Goal: Information Seeking & Learning: Learn about a topic

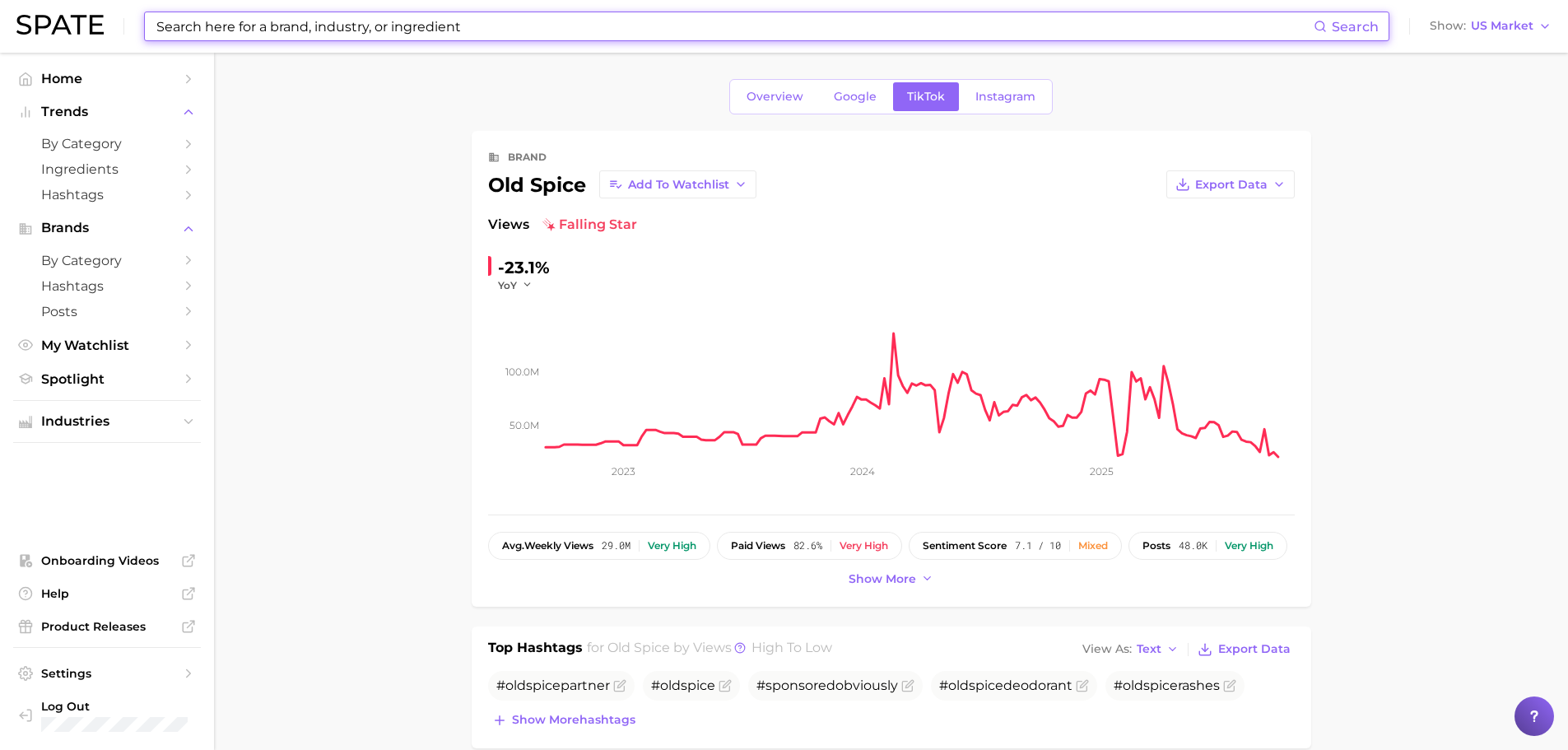
click at [479, 25] on input at bounding box center [735, 26] width 1159 height 28
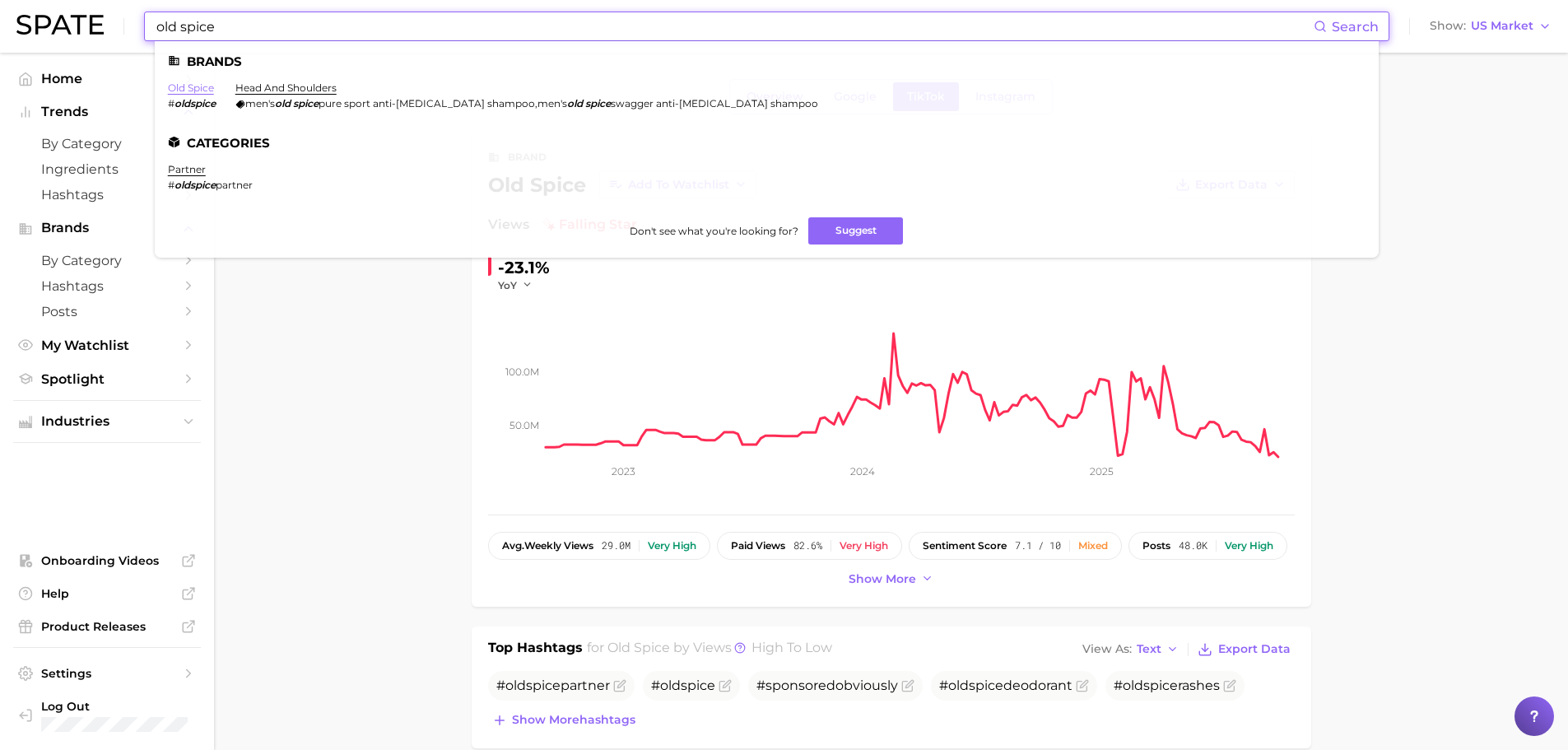
type input "old spice"
click at [209, 84] on link "old spice" at bounding box center [190, 87] width 46 height 12
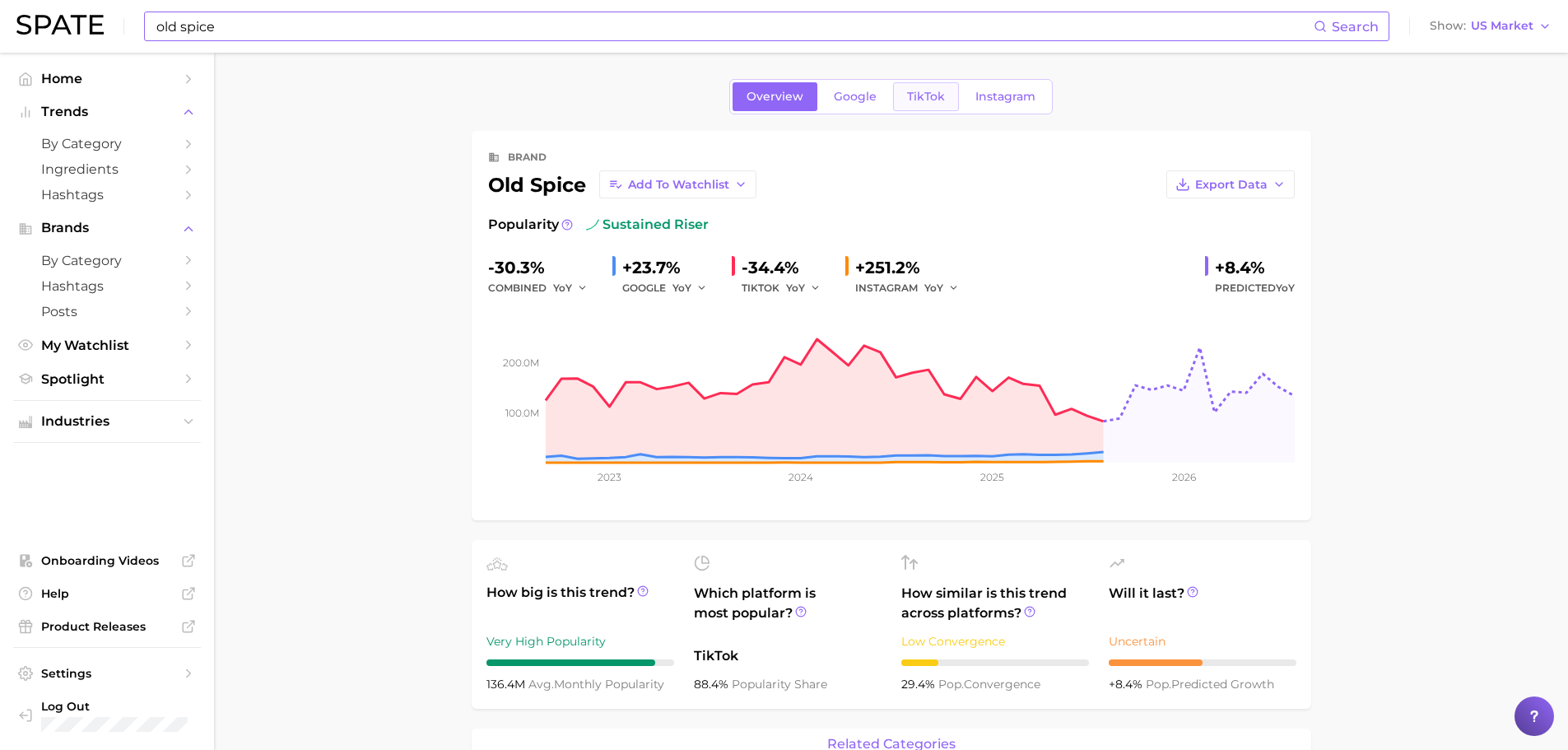
click at [925, 105] on link "TikTok" at bounding box center [926, 96] width 66 height 29
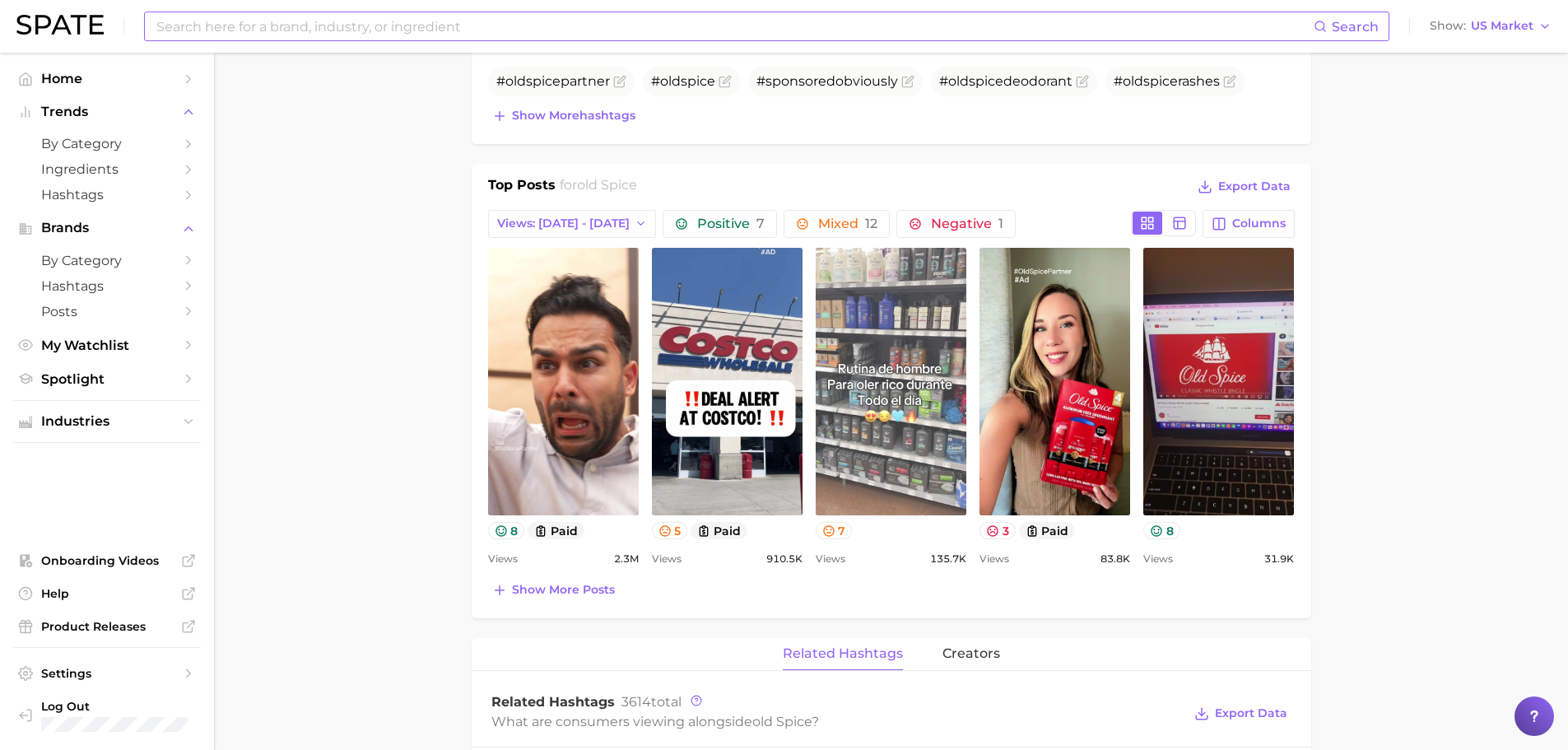
scroll to position [576, 0]
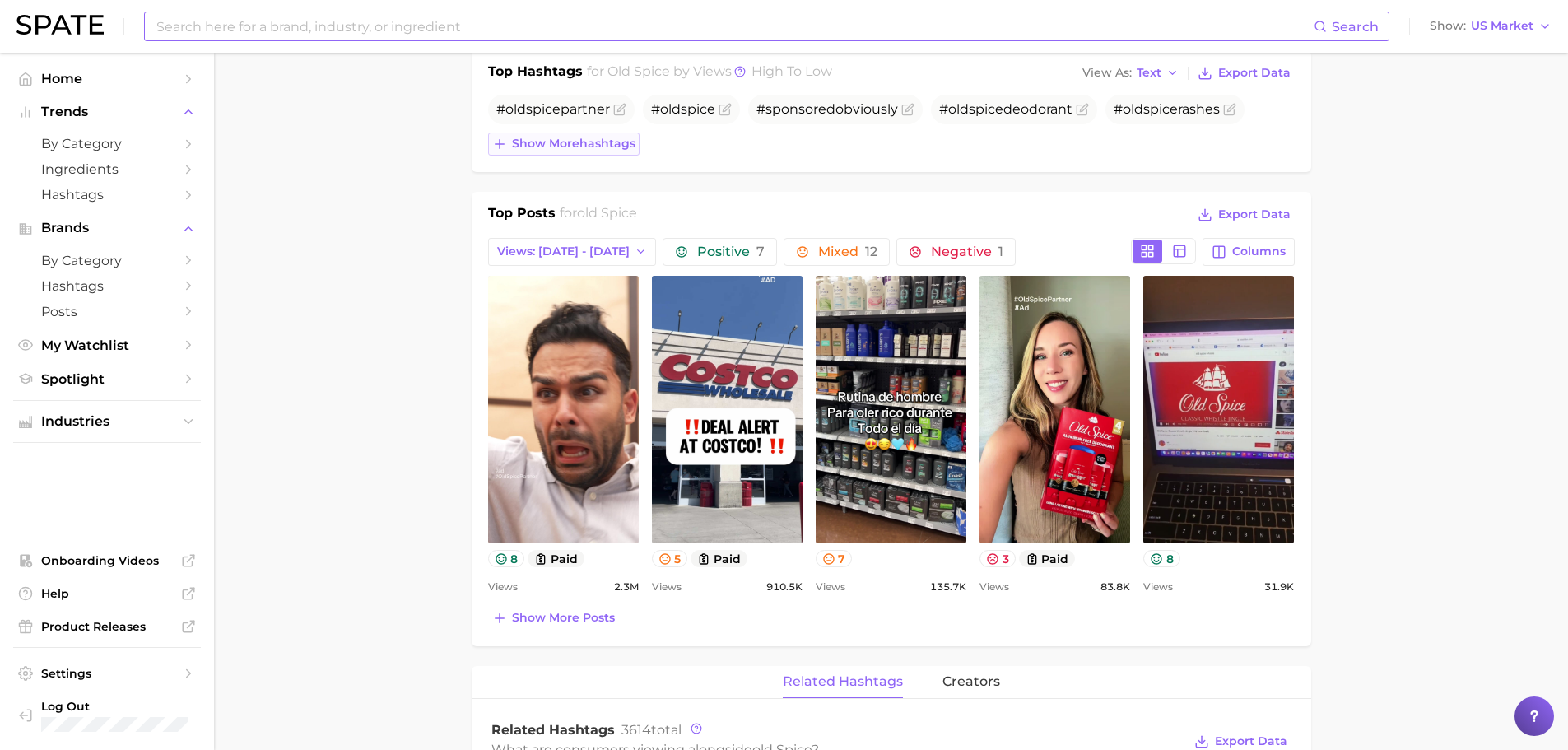
click at [624, 145] on span "Show more hashtags" at bounding box center [574, 143] width 123 height 14
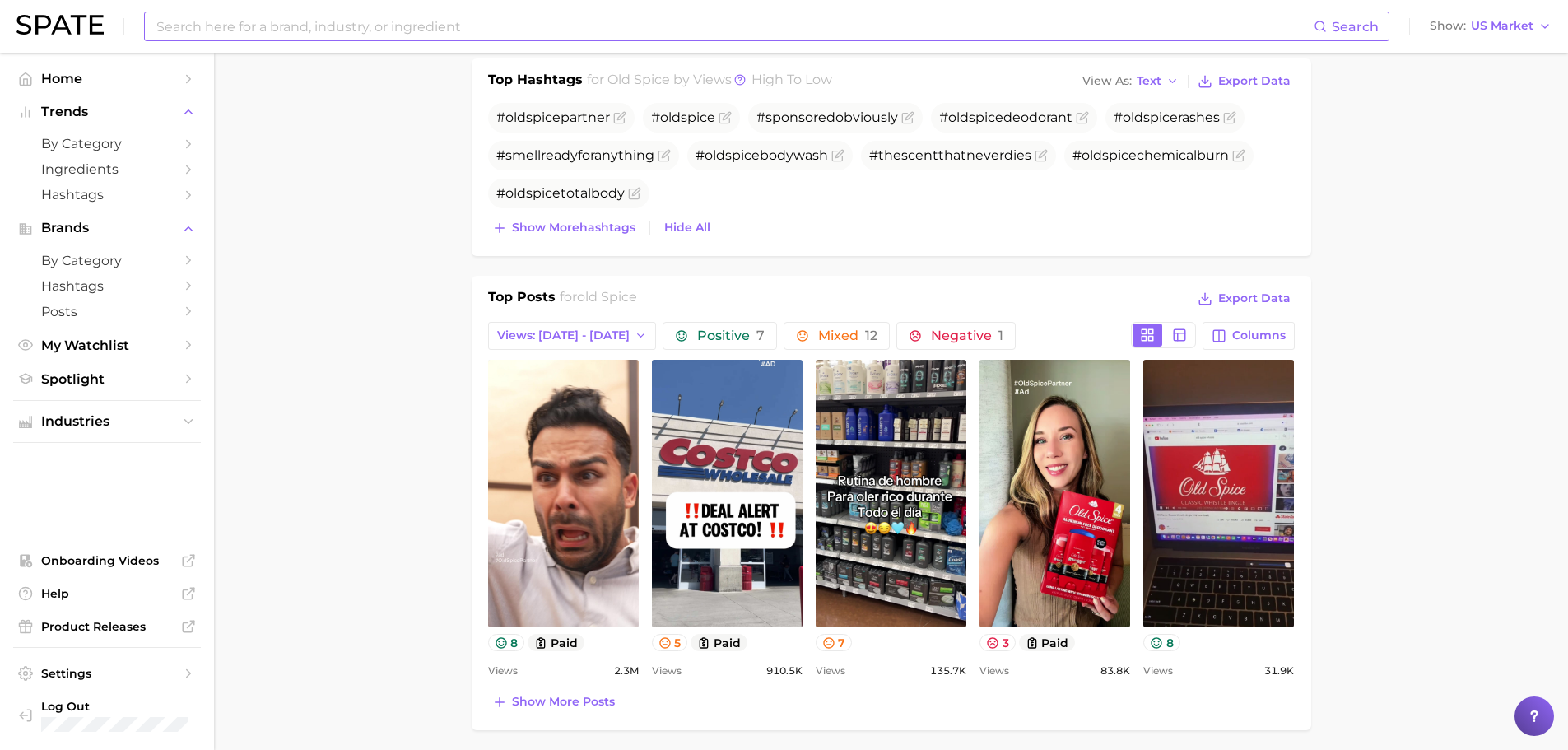
scroll to position [554, 0]
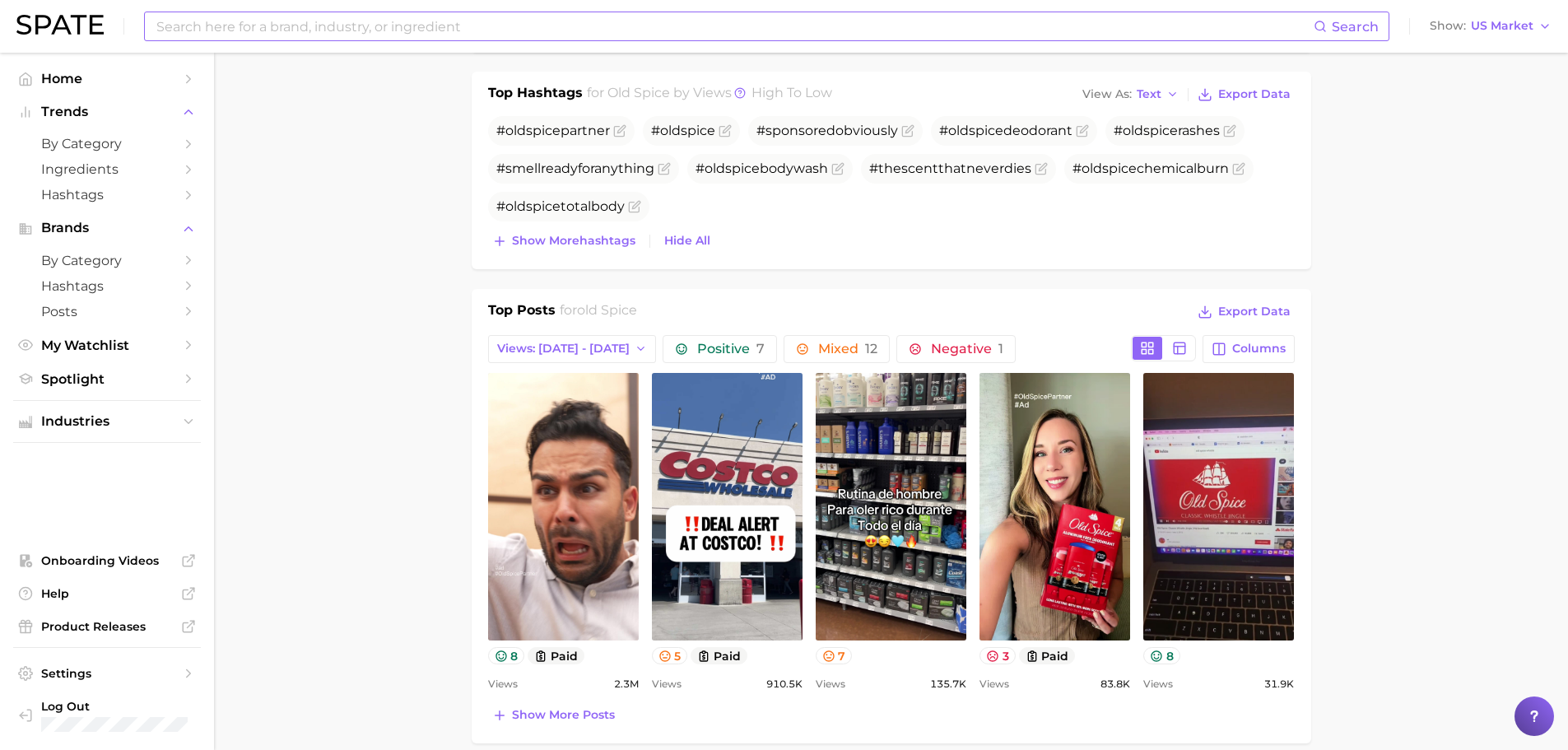
click at [294, 32] on input at bounding box center [735, 26] width 1159 height 28
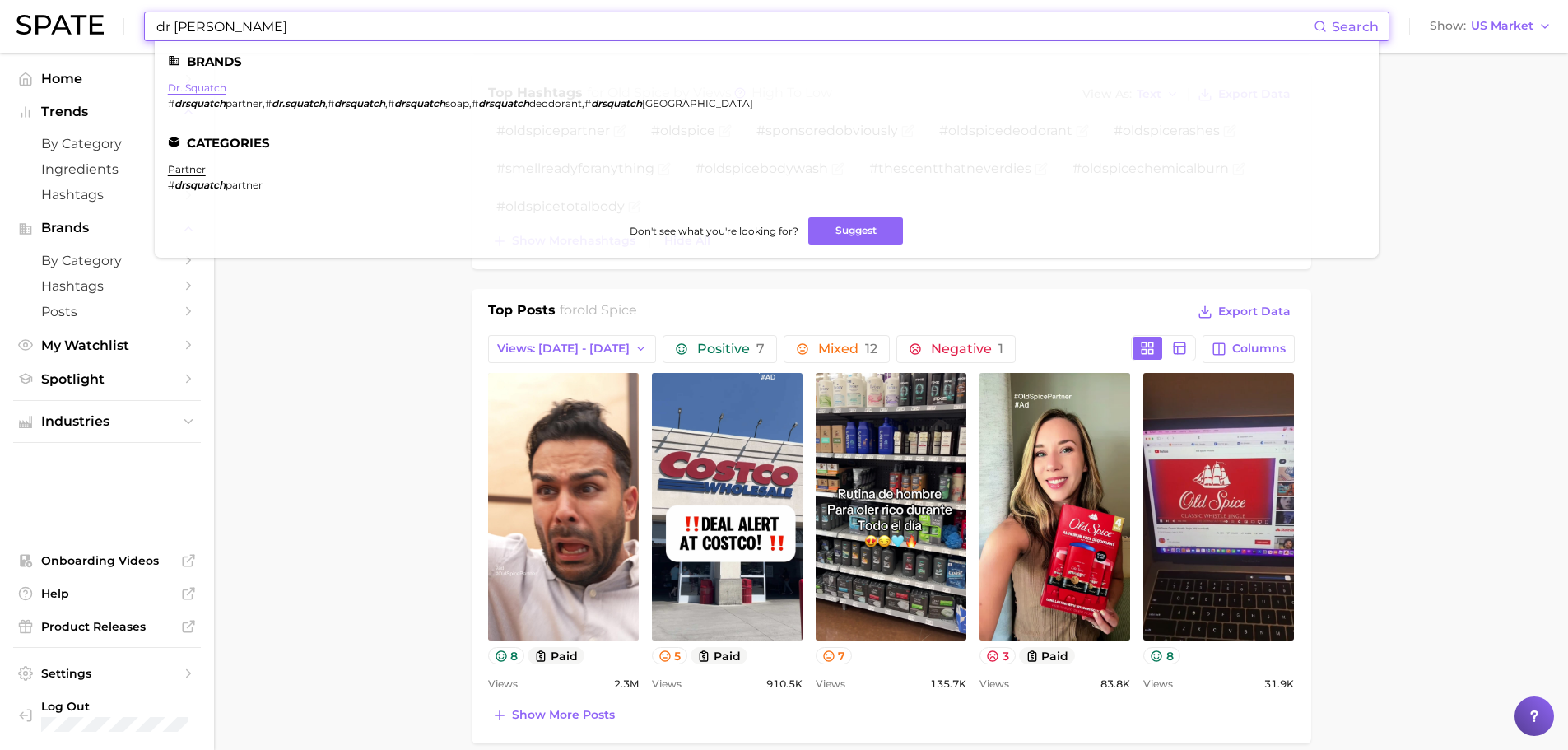
type input "dr squatch"
click at [218, 88] on link "dr. squatch" at bounding box center [197, 87] width 59 height 12
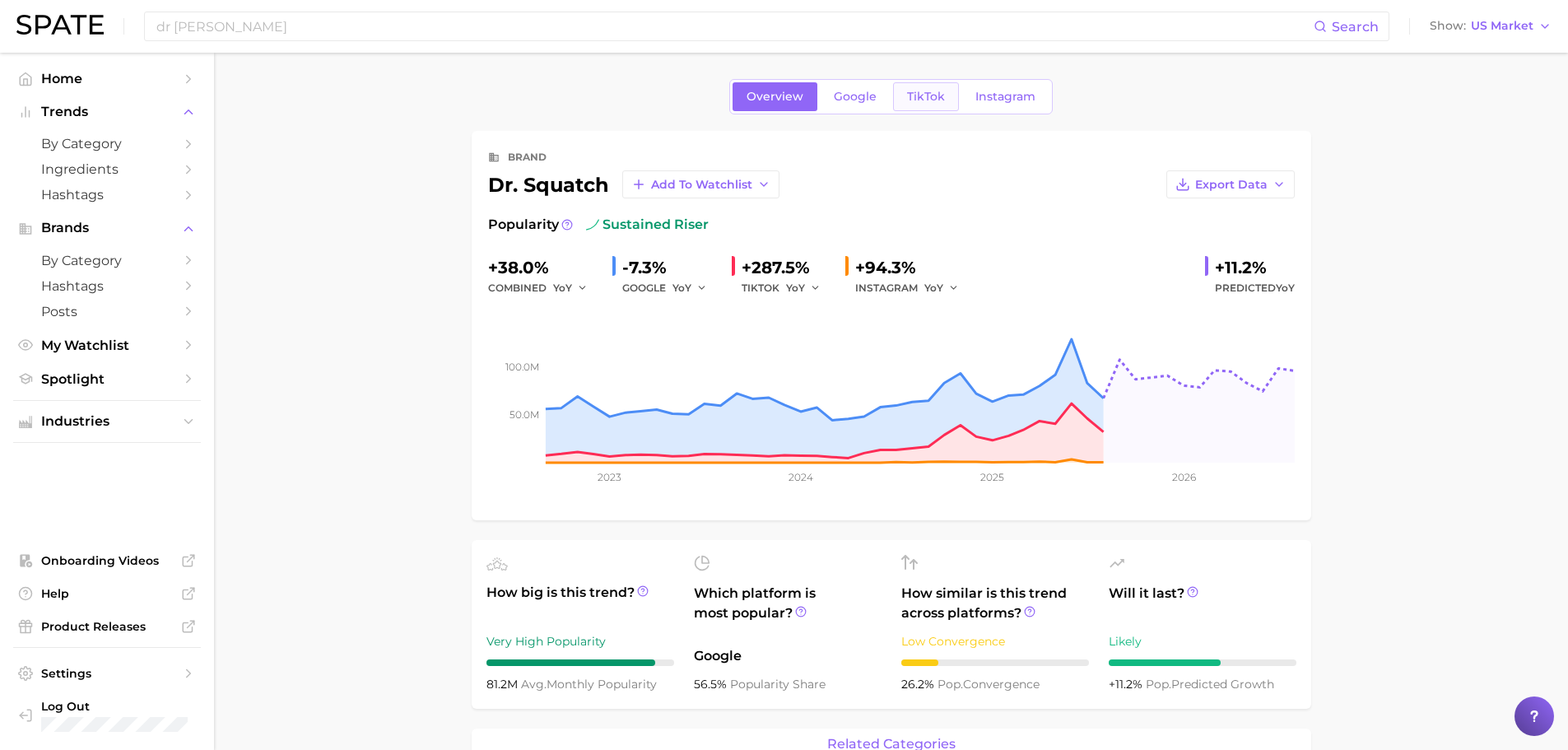
click at [929, 104] on link "TikTok" at bounding box center [926, 96] width 66 height 29
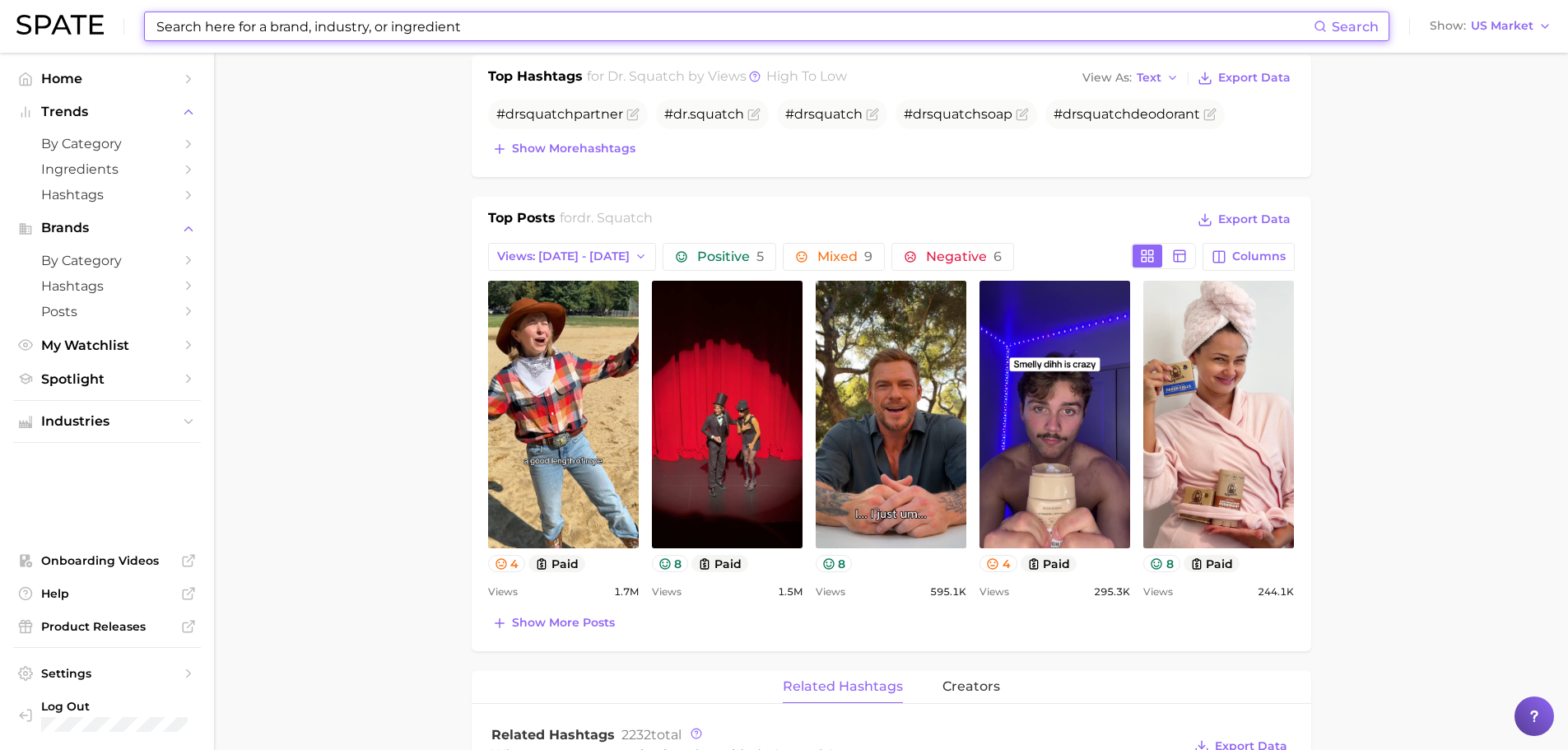
scroll to position [576, 0]
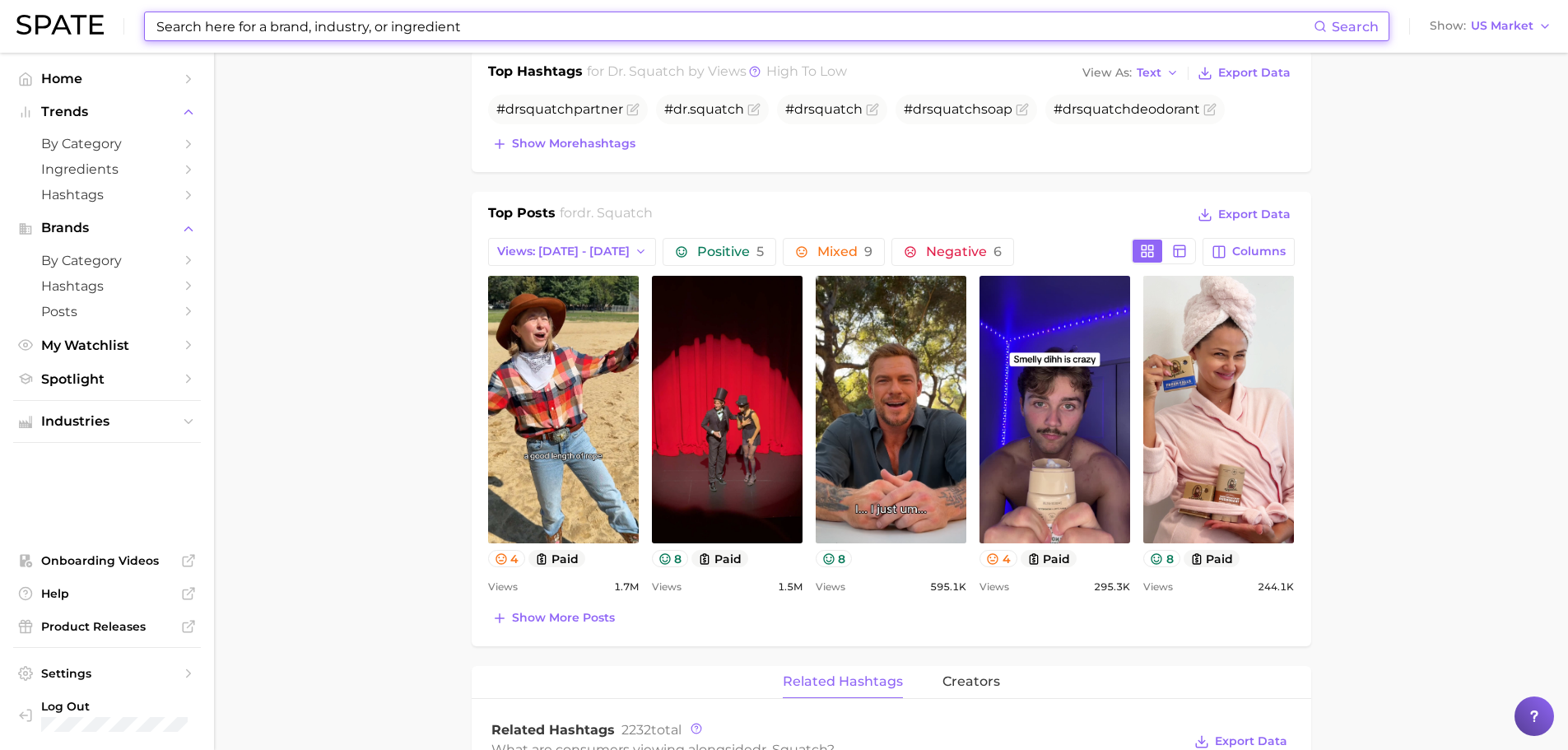
click at [483, 29] on input at bounding box center [735, 26] width 1159 height 28
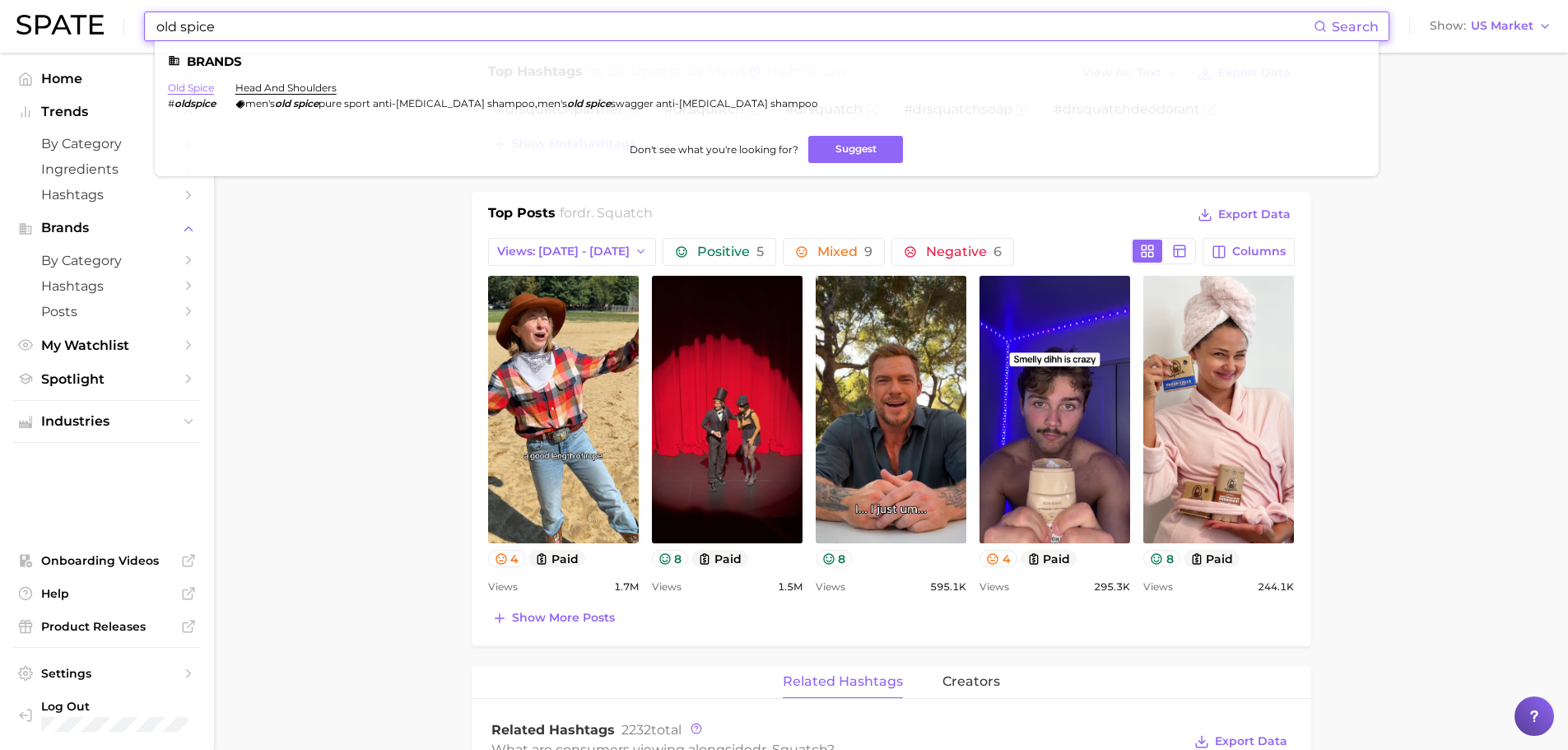
type input "old spice"
click at [187, 87] on link "old spice" at bounding box center [190, 87] width 46 height 12
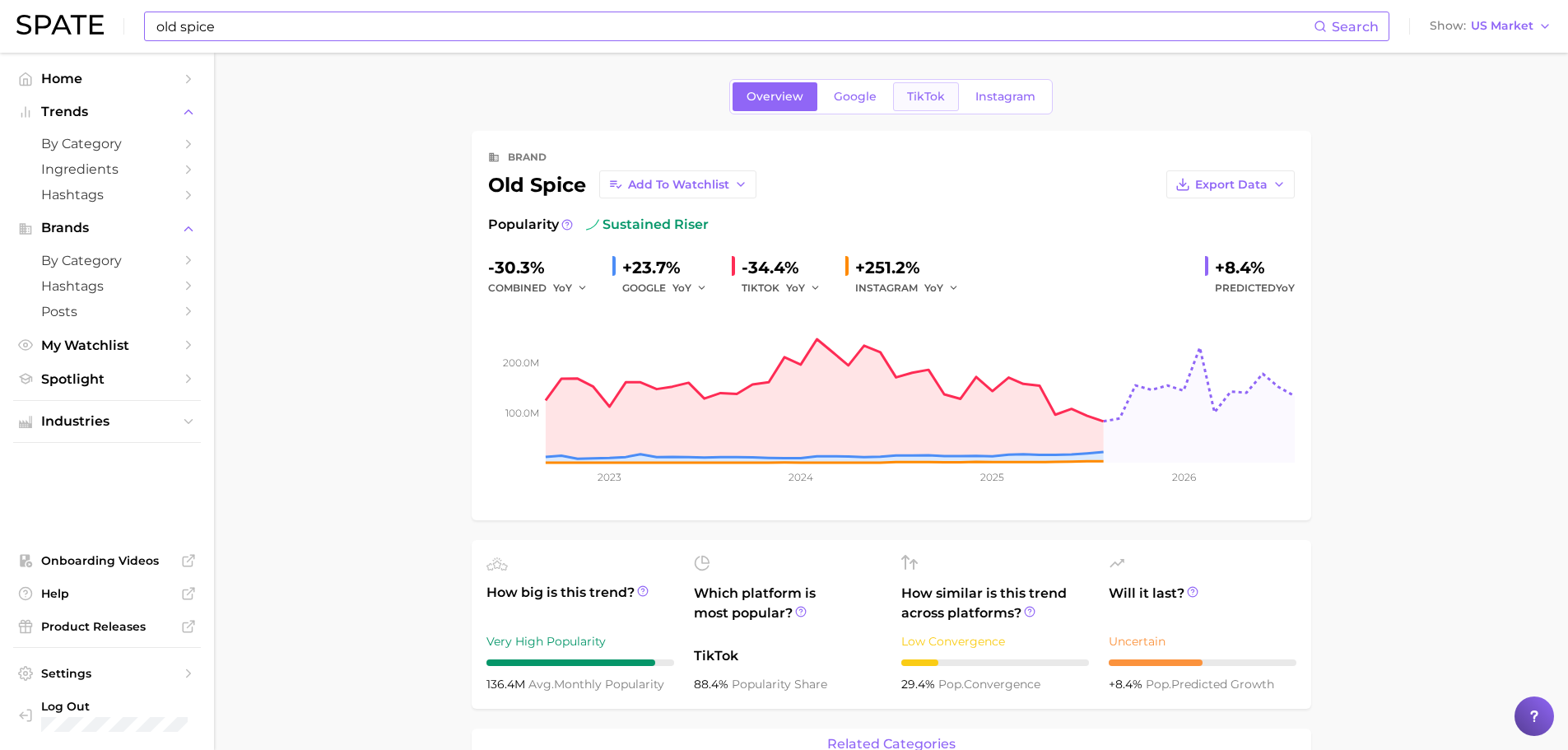
click at [934, 93] on span "TikTok" at bounding box center [926, 96] width 38 height 14
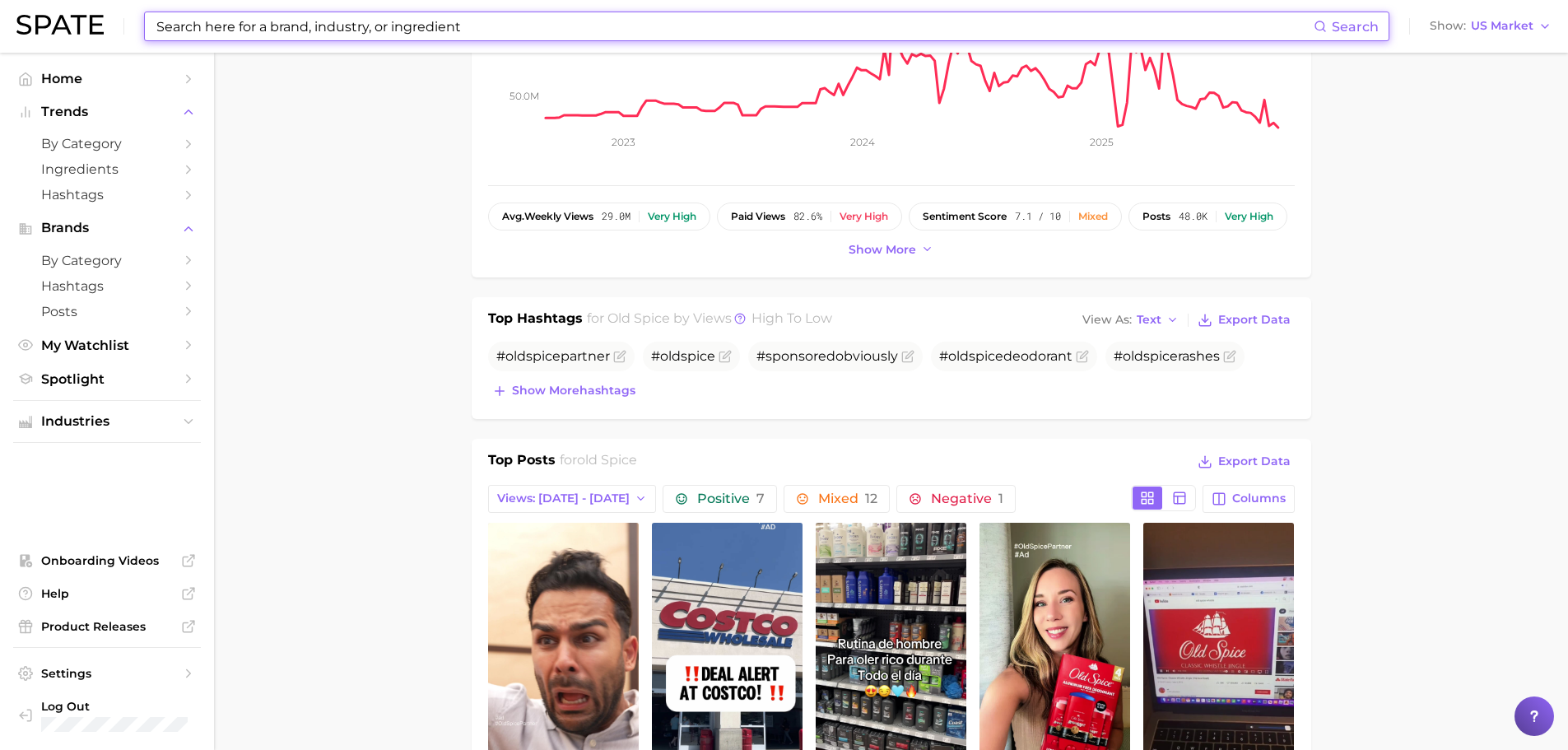
scroll to position [576, 0]
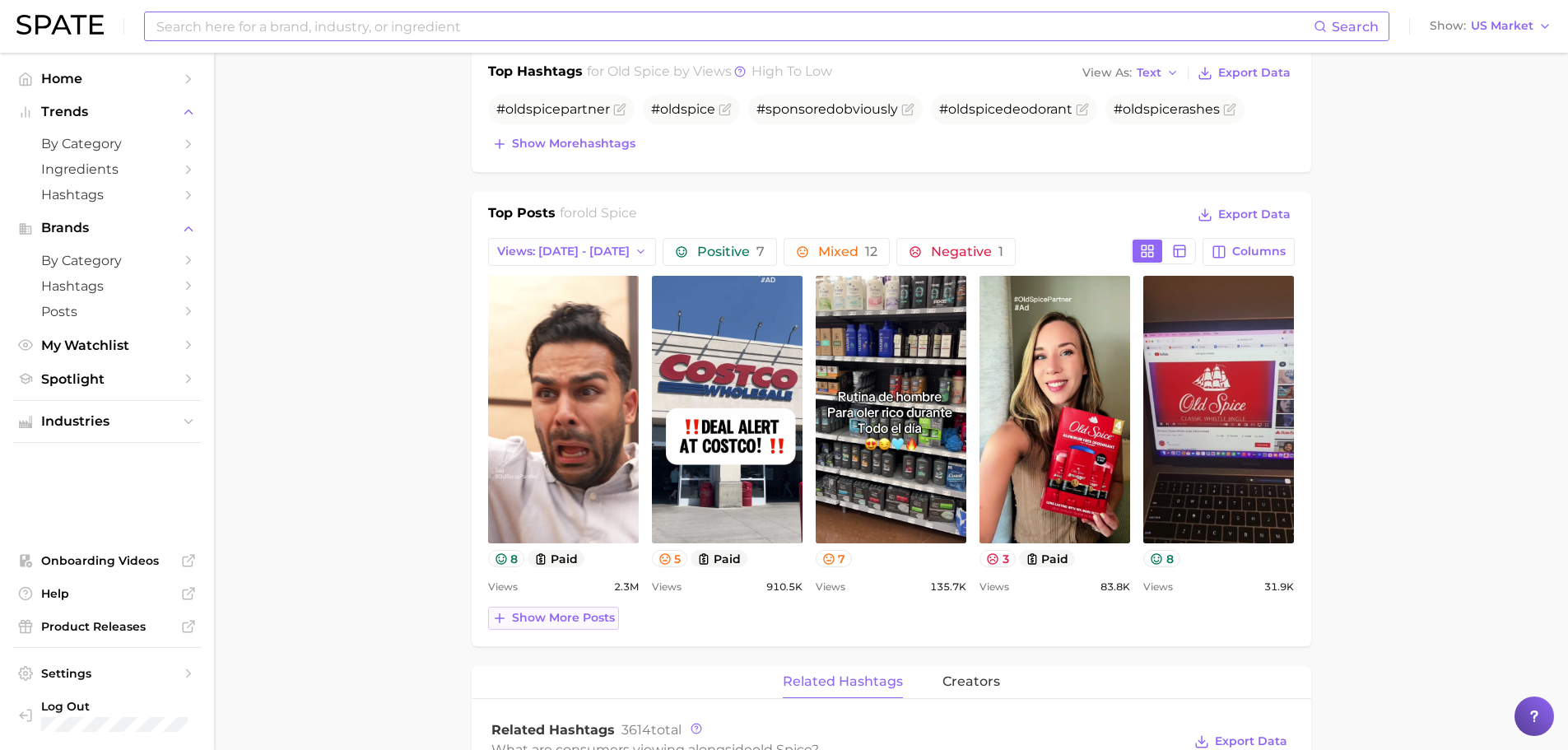
click at [590, 611] on span "Show more posts" at bounding box center [564, 617] width 103 height 14
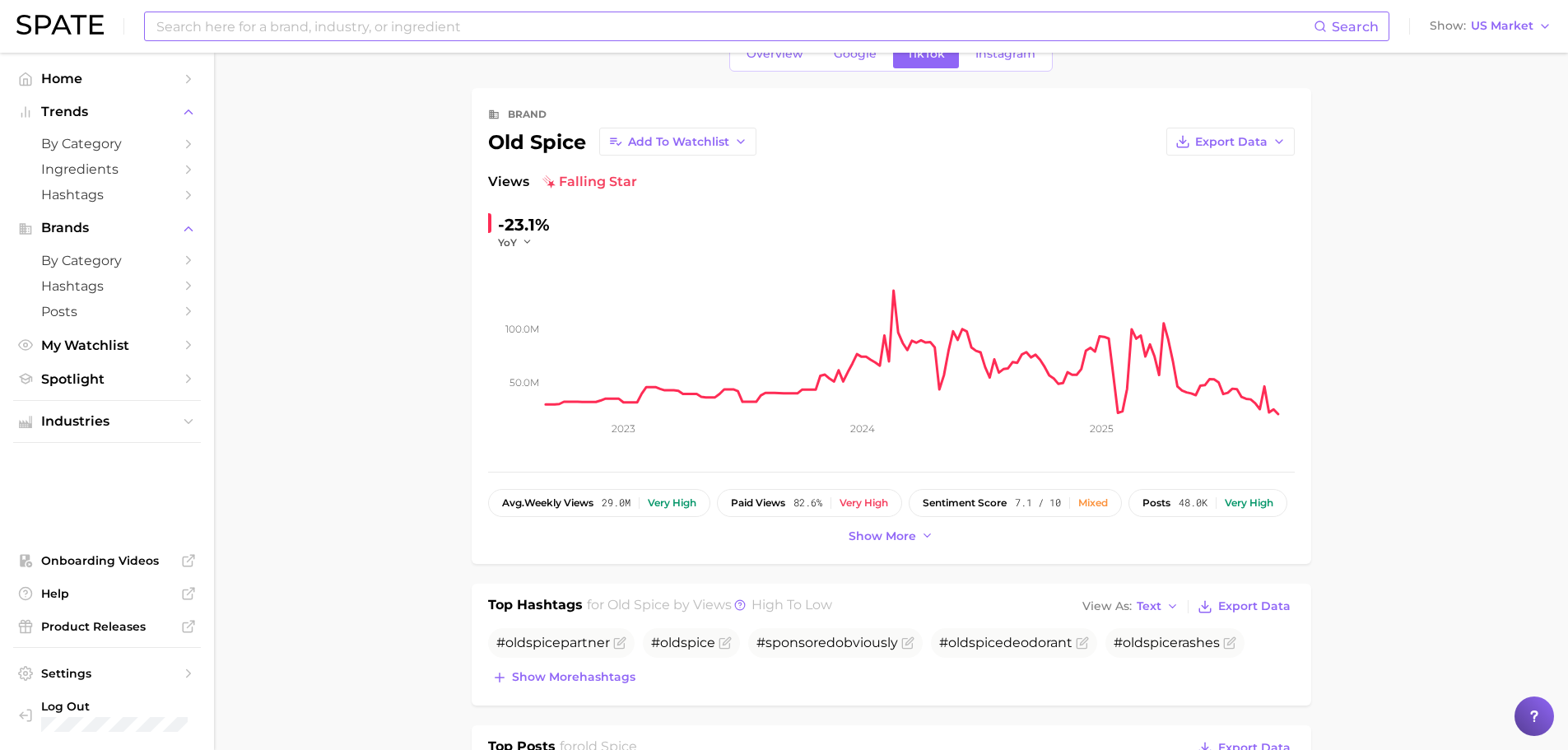
scroll to position [0, 0]
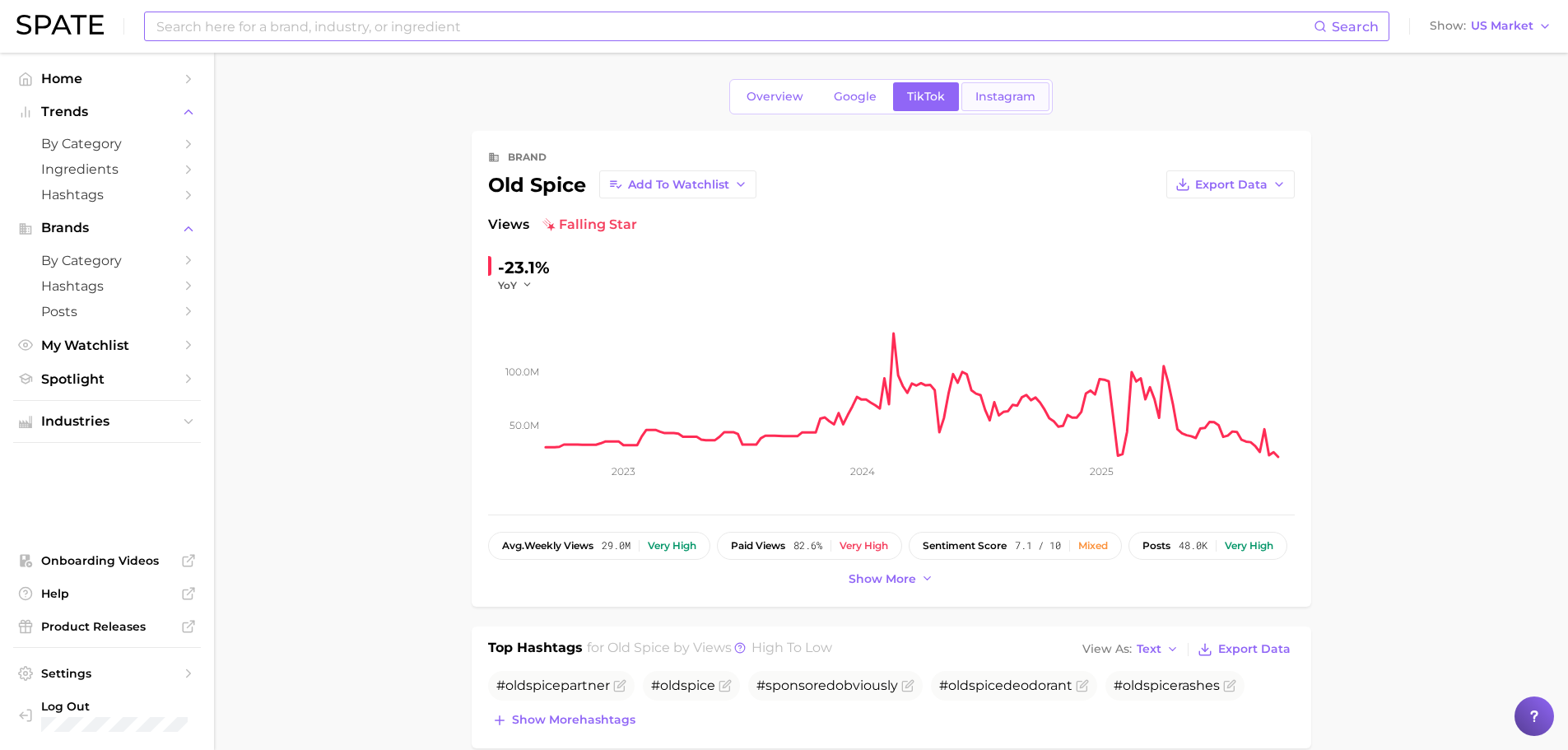
click at [1001, 96] on span "Instagram" at bounding box center [1005, 96] width 60 height 14
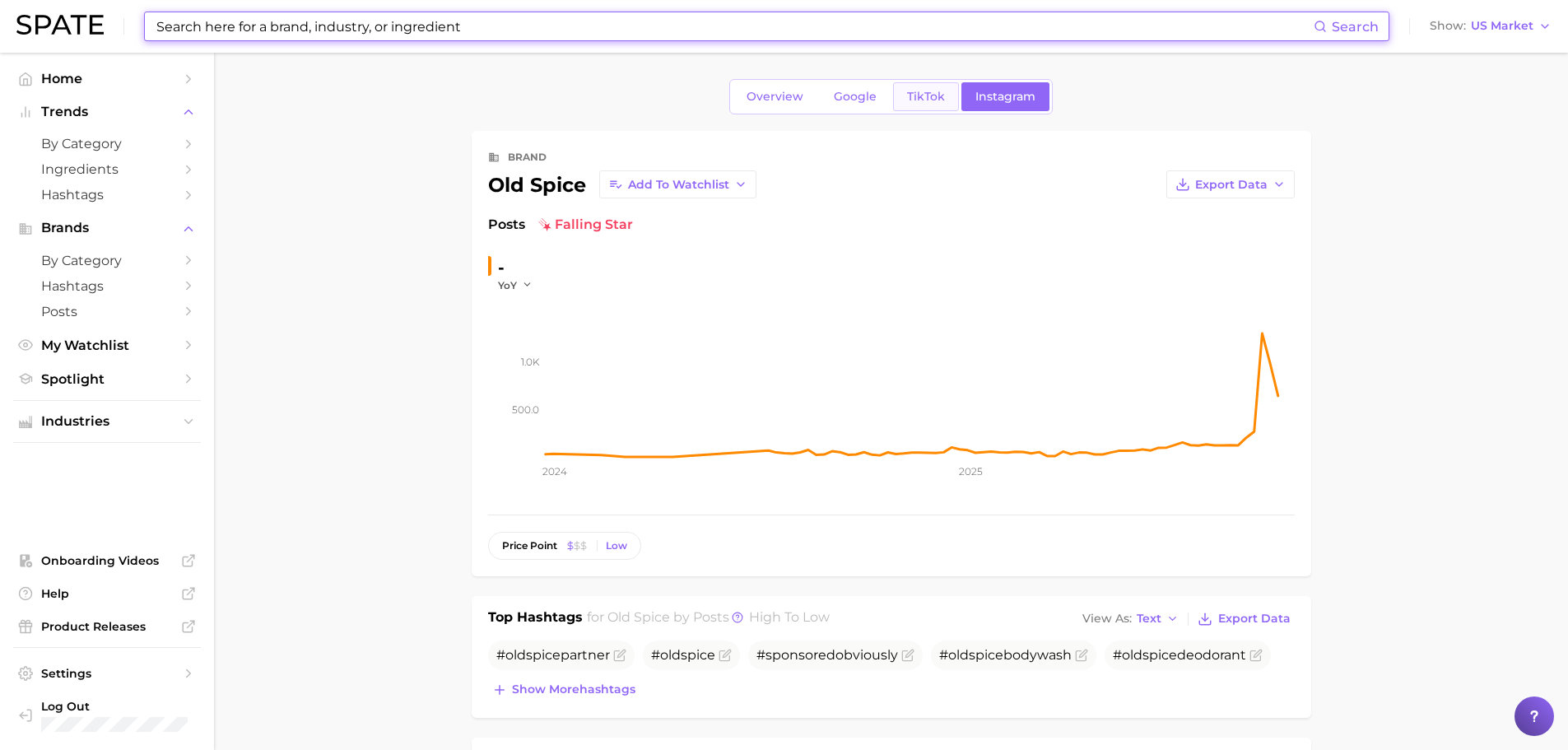
click at [932, 98] on span "TikTok" at bounding box center [926, 96] width 38 height 14
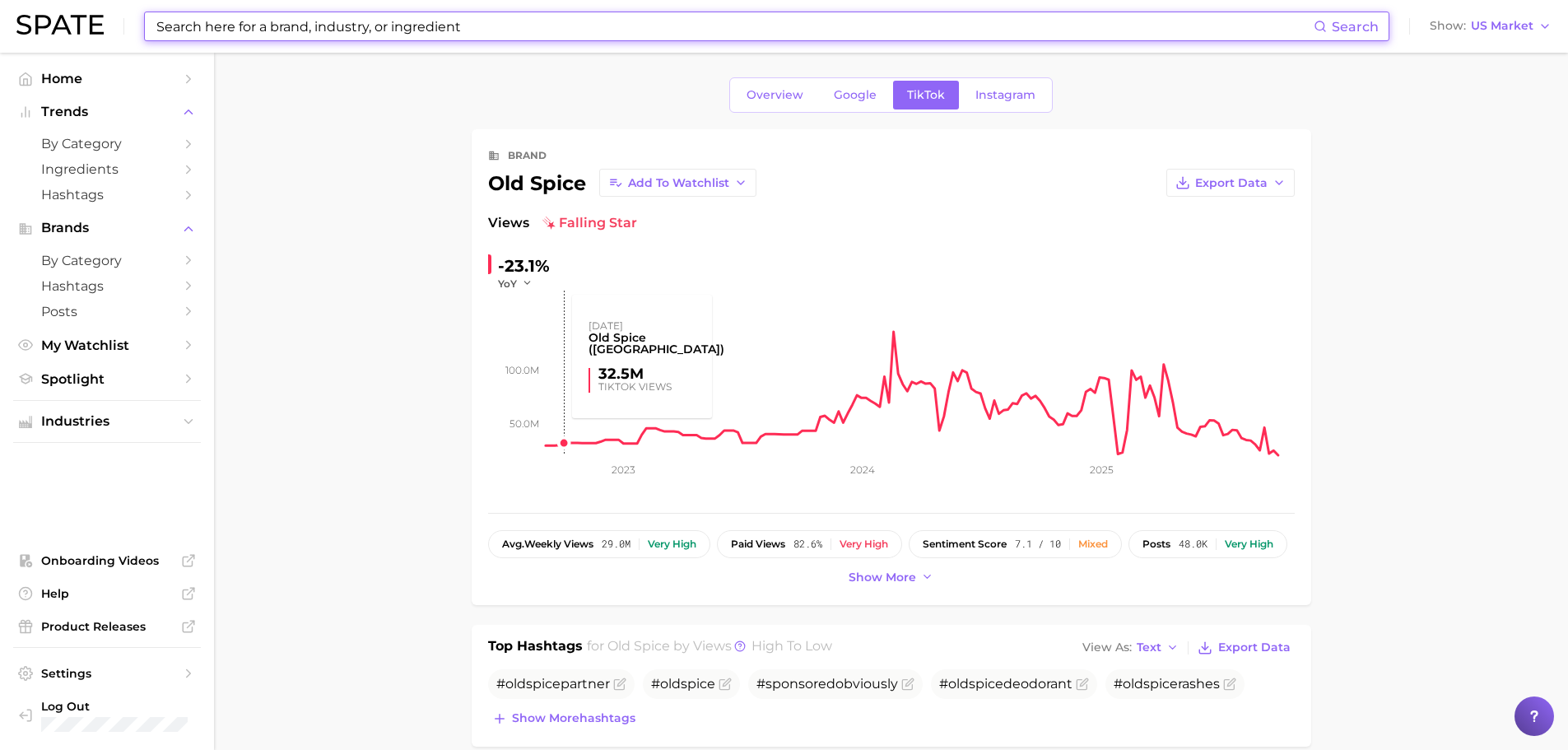
scroll to position [82, 0]
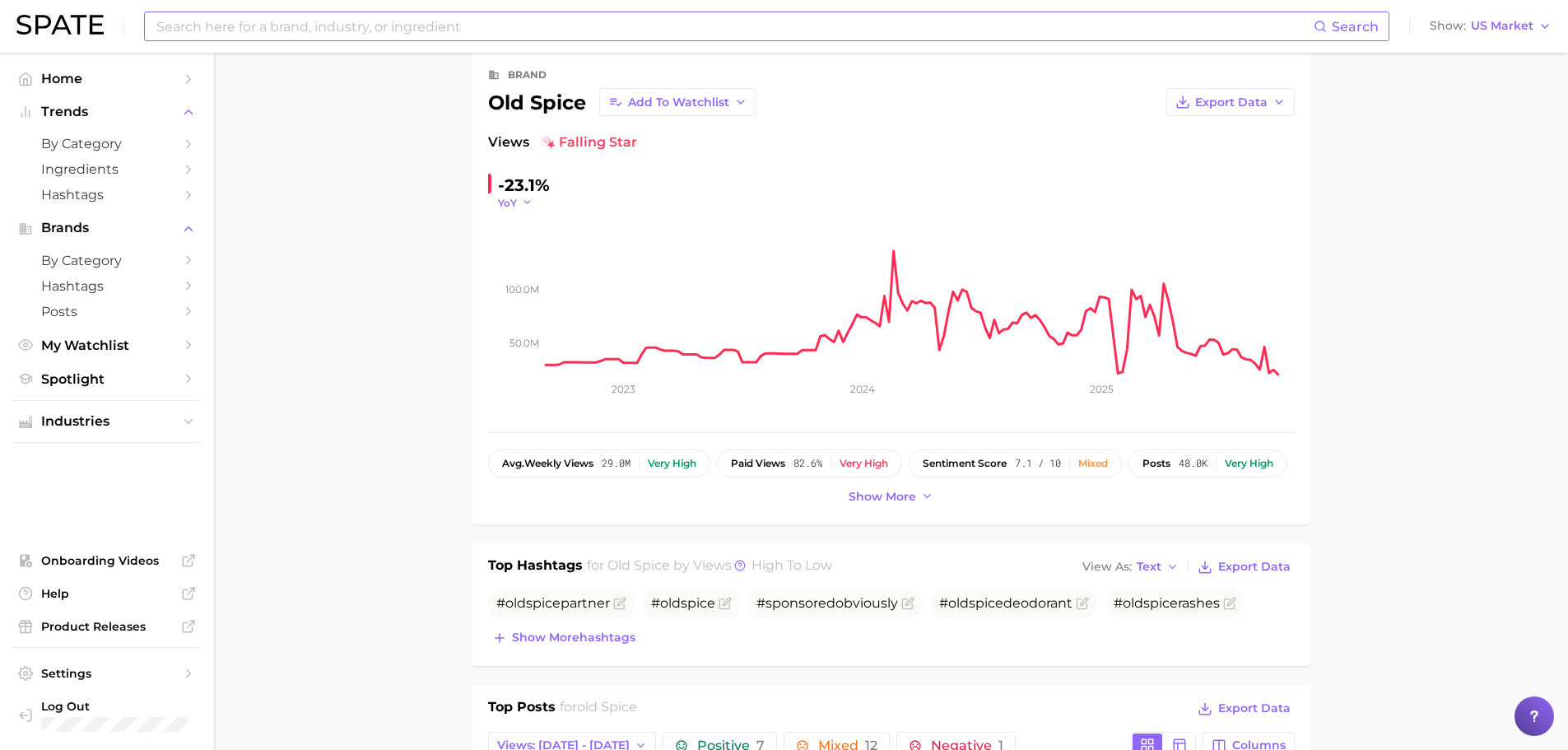
click at [526, 199] on icon "button" at bounding box center [527, 202] width 11 height 11
drag, startPoint x: 367, startPoint y: 271, endPoint x: 384, endPoint y: 283, distance: 20.8
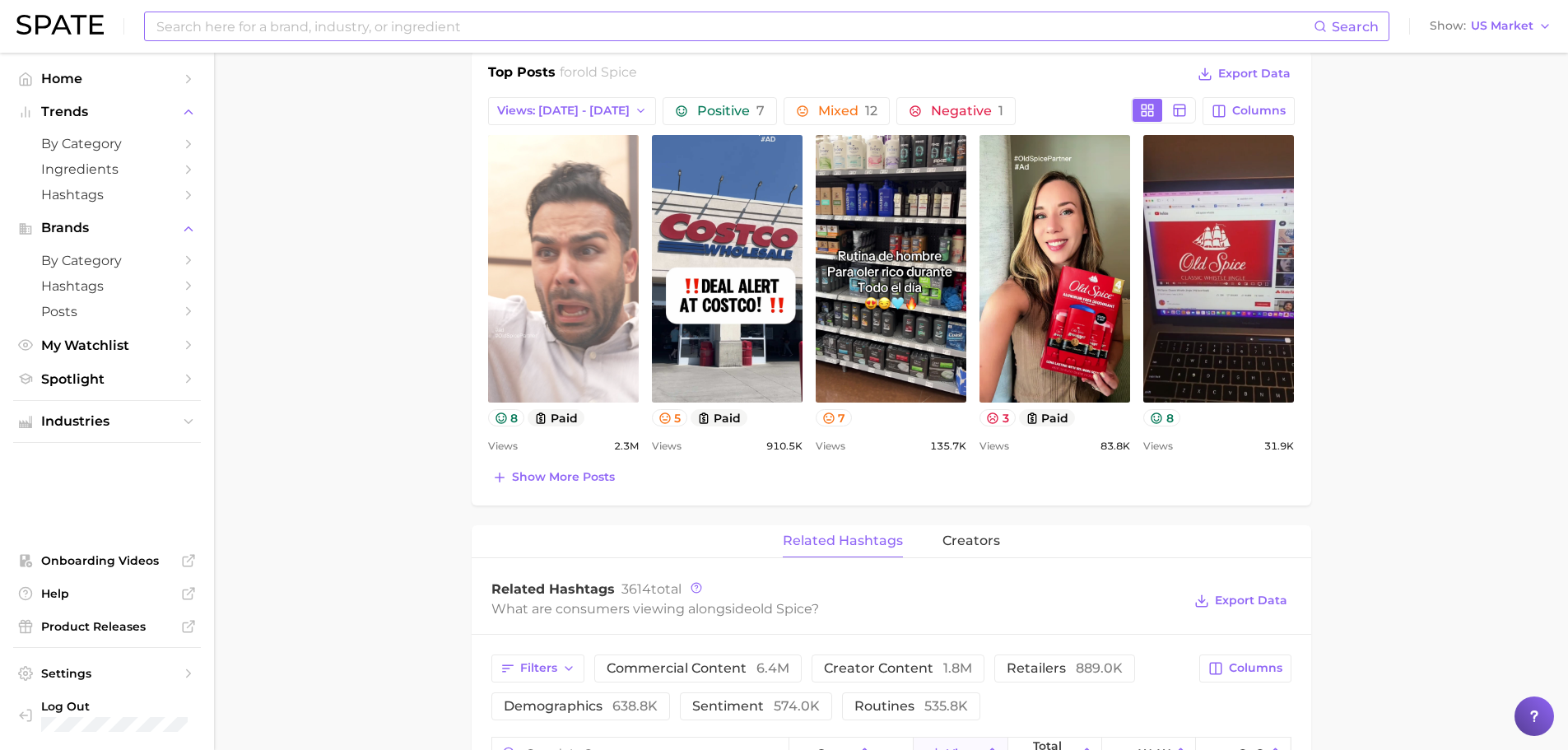
scroll to position [741, 0]
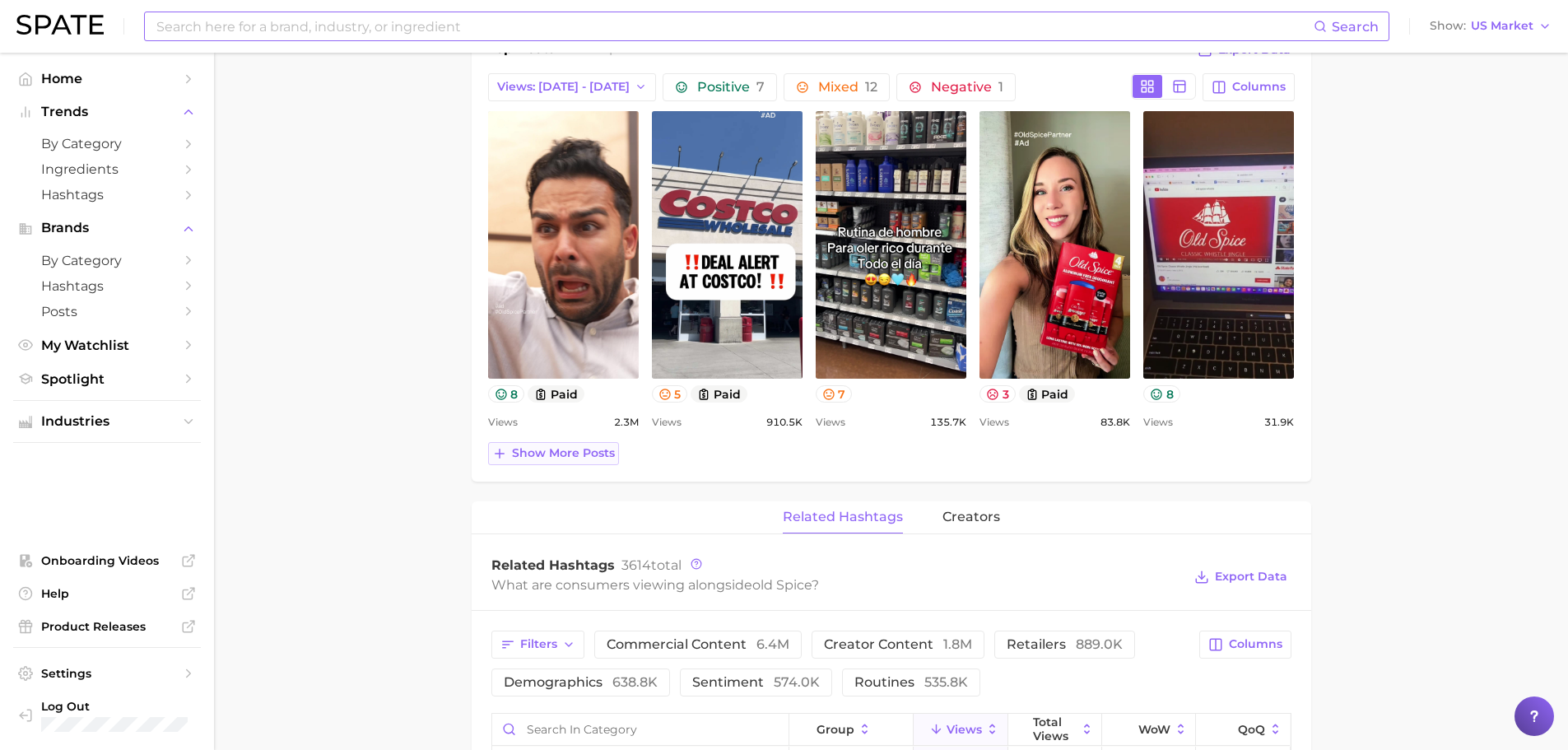
click at [589, 446] on span "Show more posts" at bounding box center [564, 452] width 103 height 14
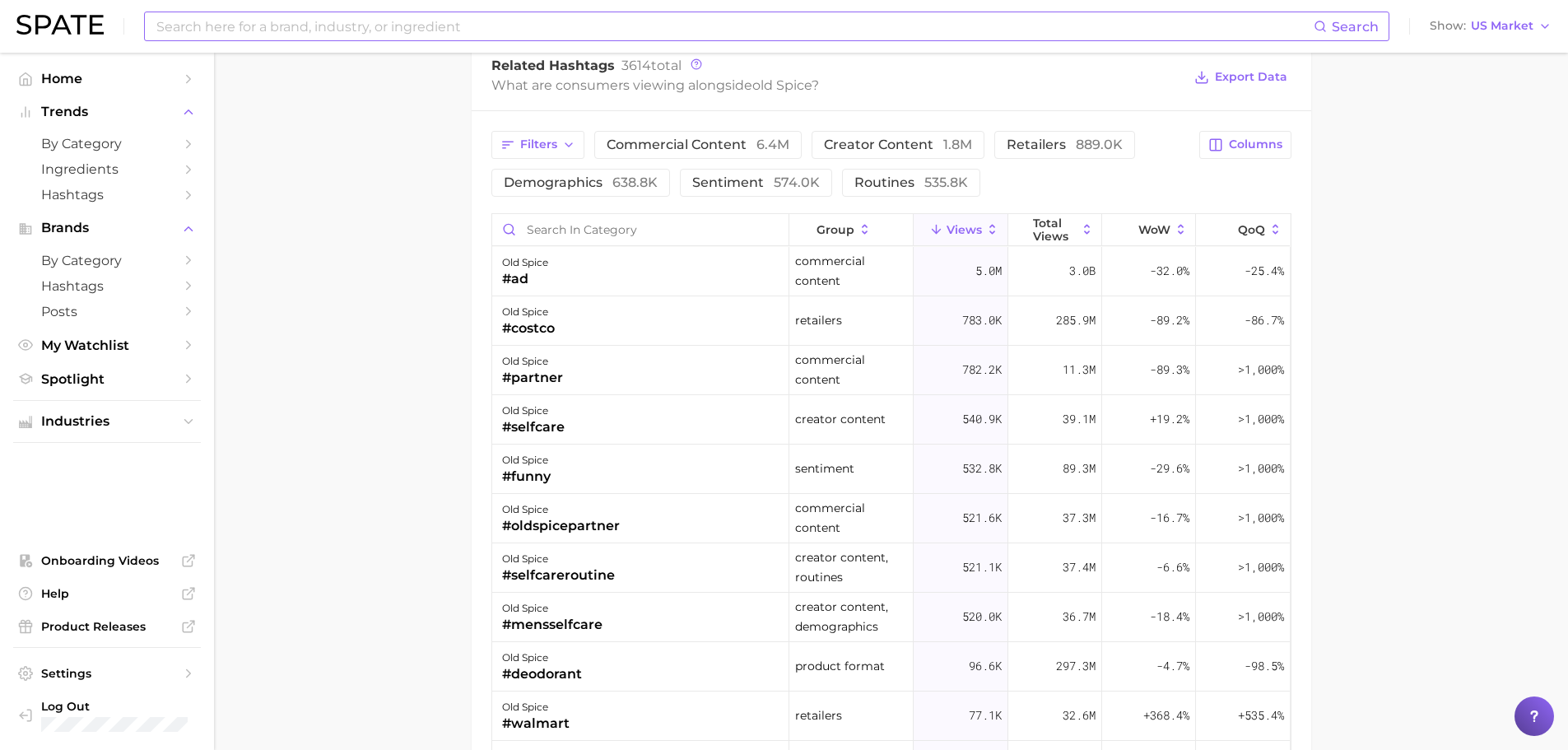
scroll to position [1728, 0]
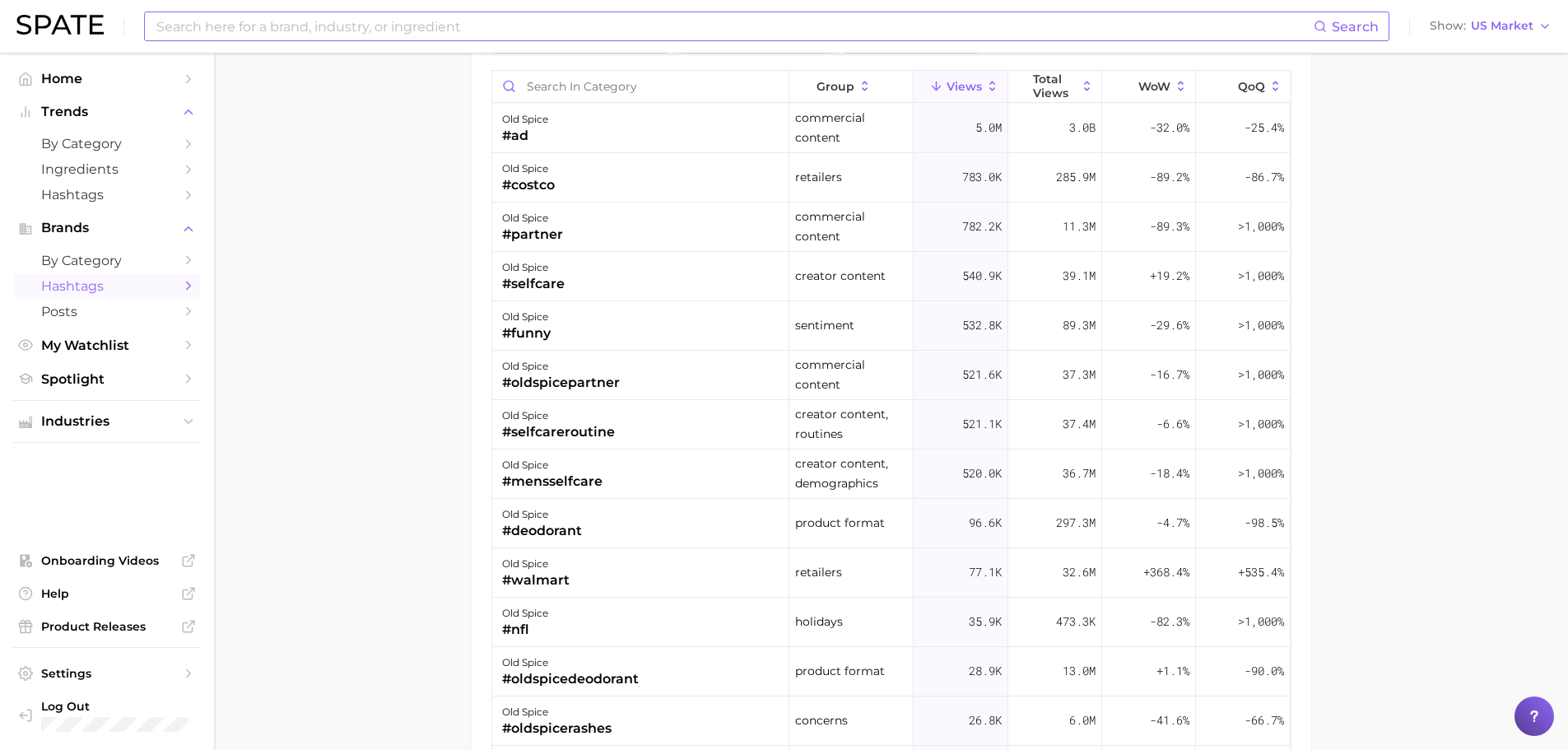
click at [115, 289] on span "Hashtags" at bounding box center [106, 285] width 132 height 16
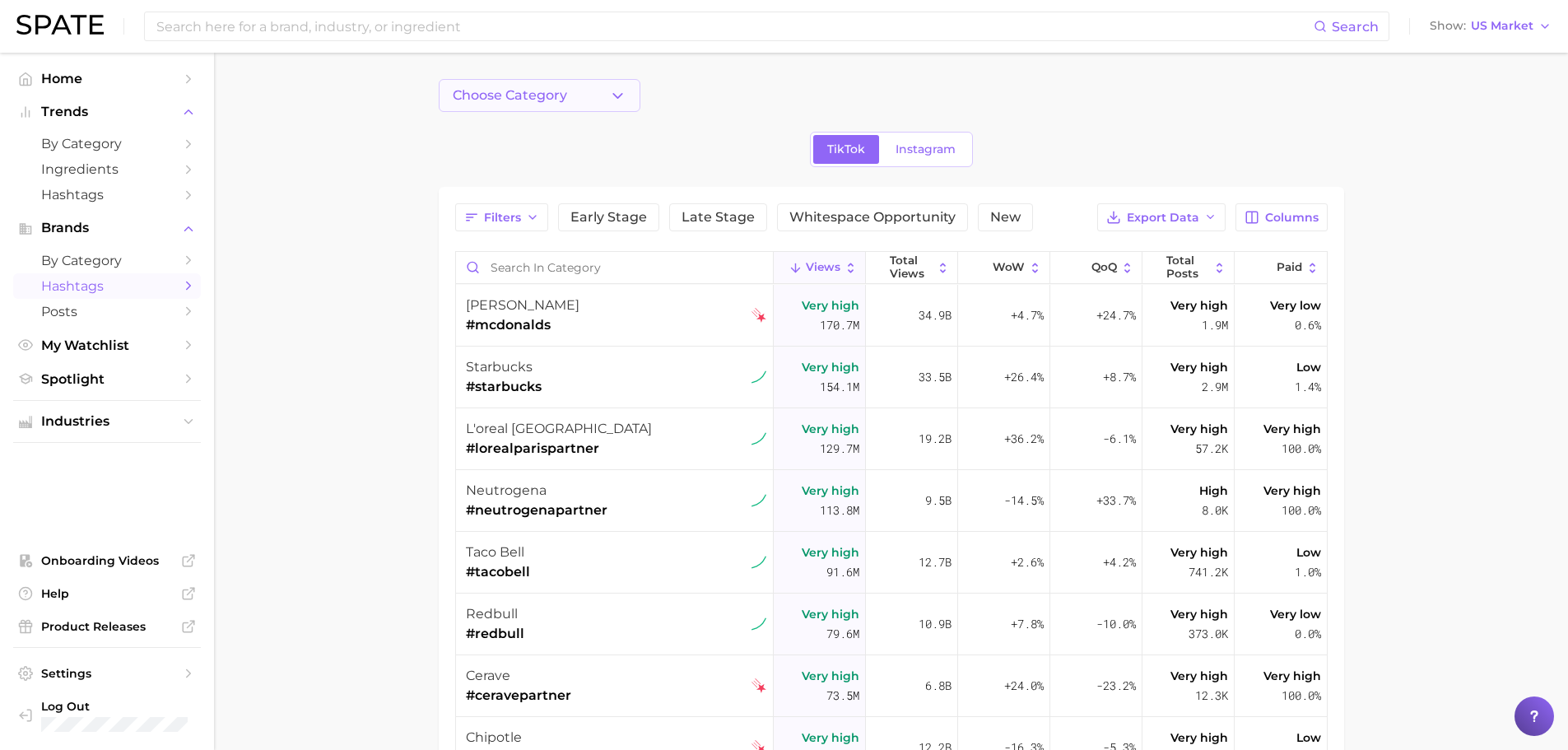
click at [563, 101] on span "Choose Category" at bounding box center [510, 95] width 115 height 15
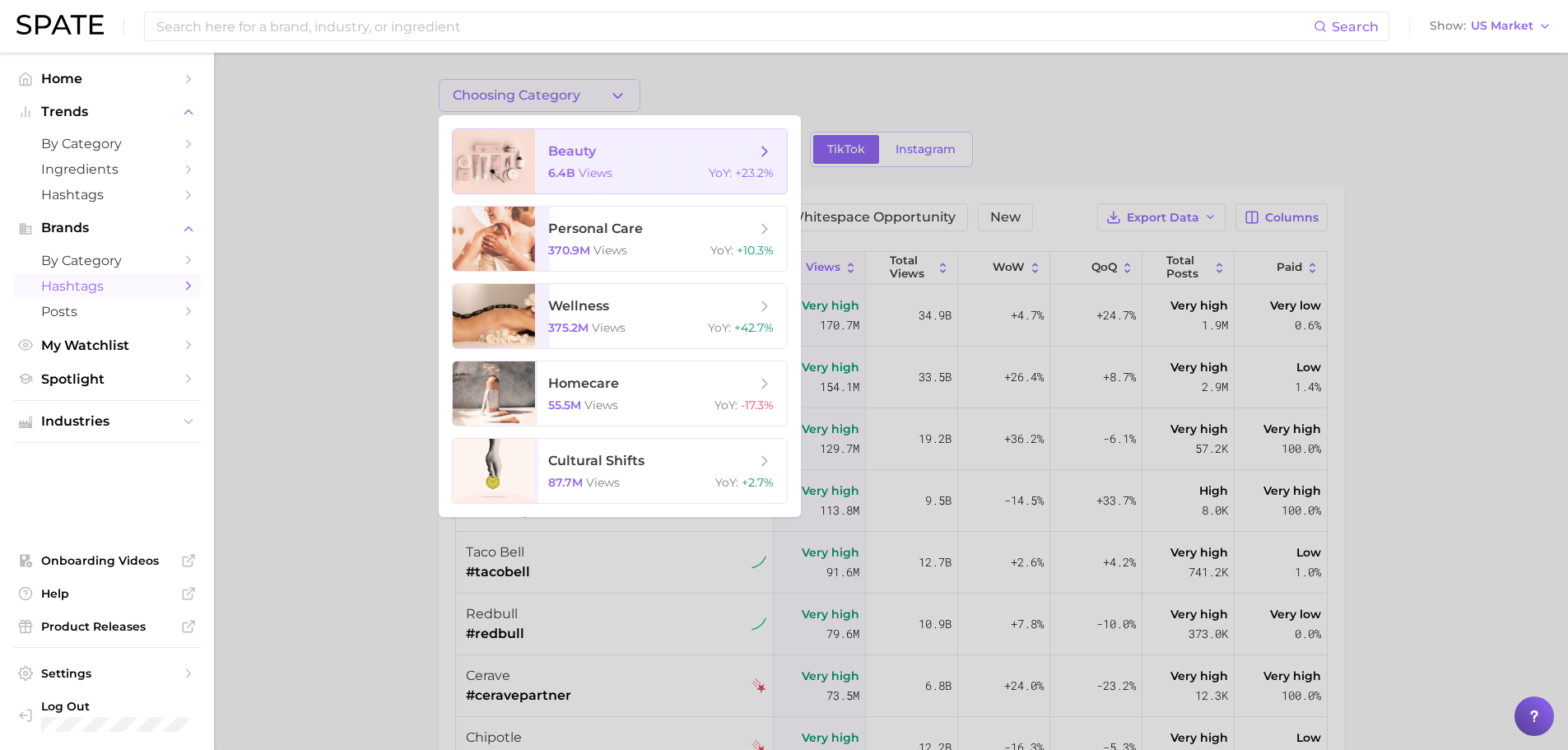
click at [659, 164] on span "beauty 6.4b views YoY : +23.2%" at bounding box center [661, 160] width 252 height 64
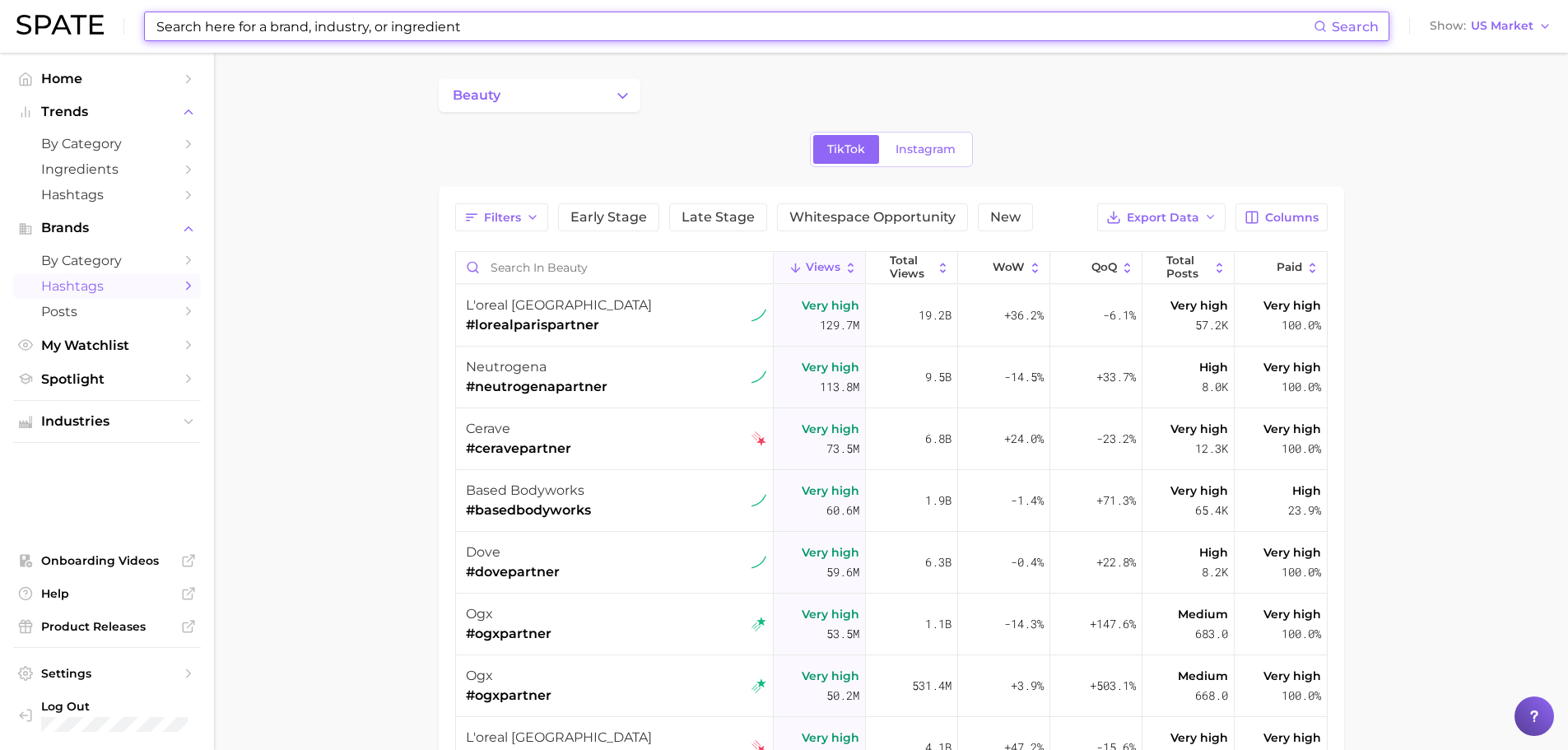
click at [348, 29] on input at bounding box center [735, 26] width 1159 height 28
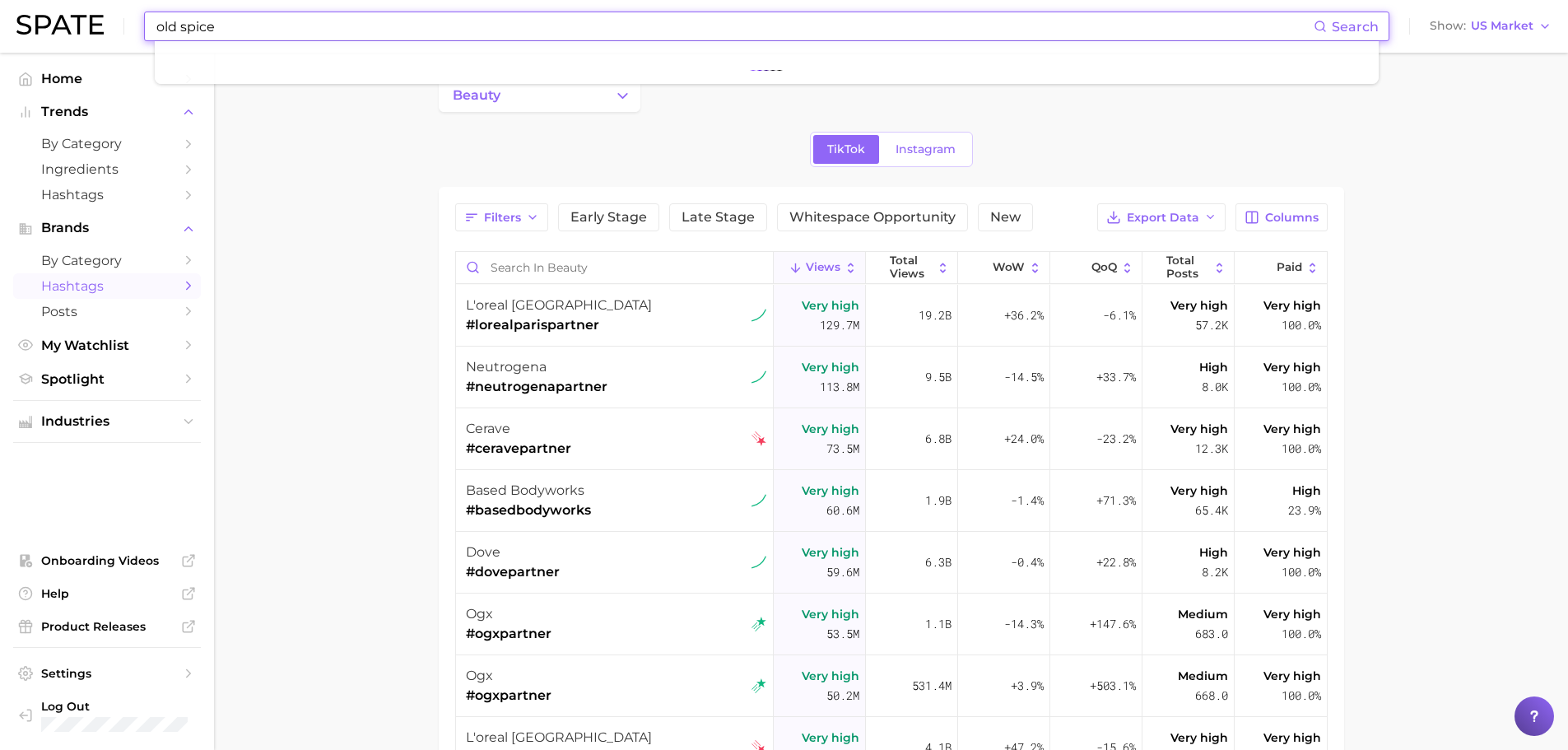
type input "old spice"
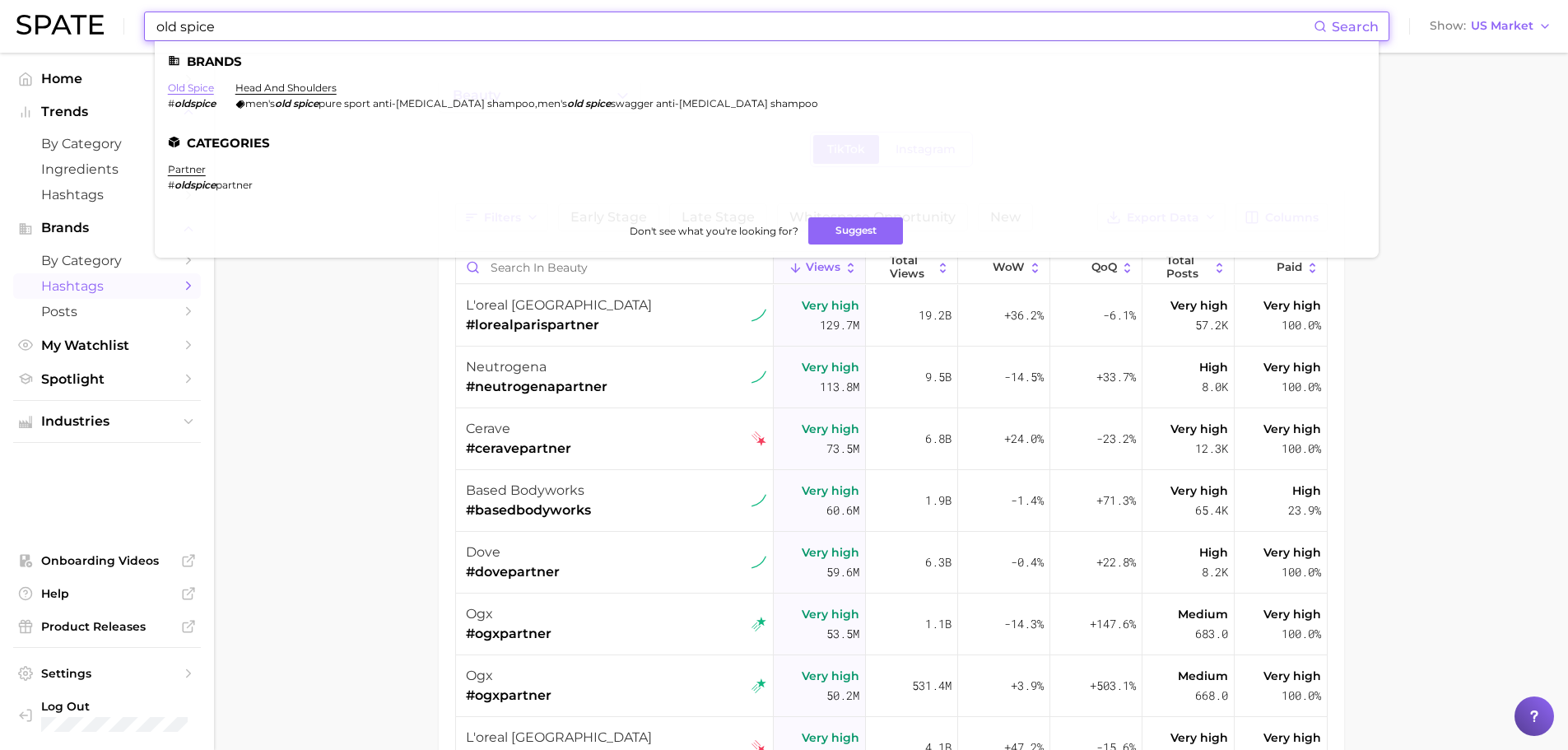
click at [203, 91] on link "old spice" at bounding box center [190, 87] width 46 height 12
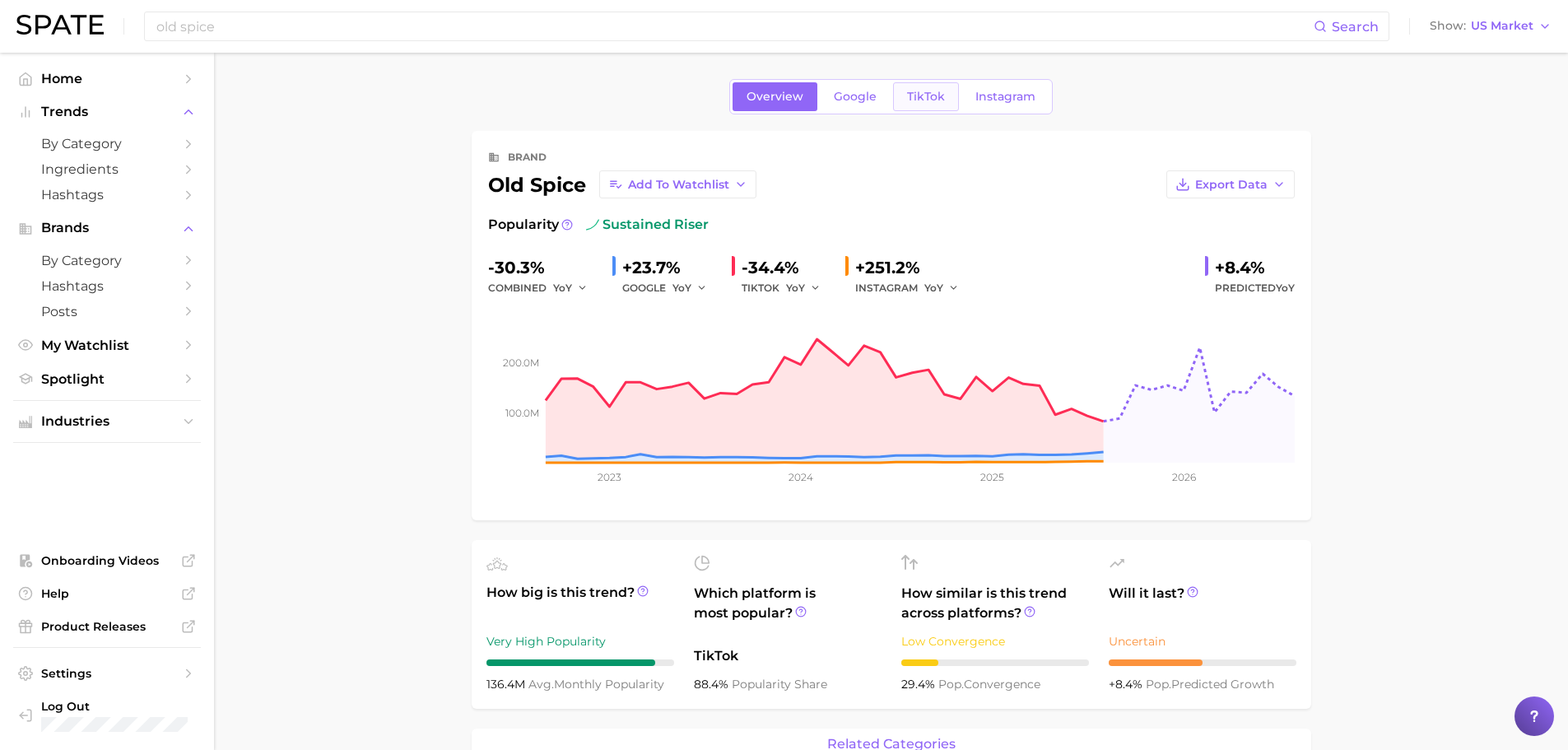
click at [935, 104] on link "TikTok" at bounding box center [926, 96] width 66 height 29
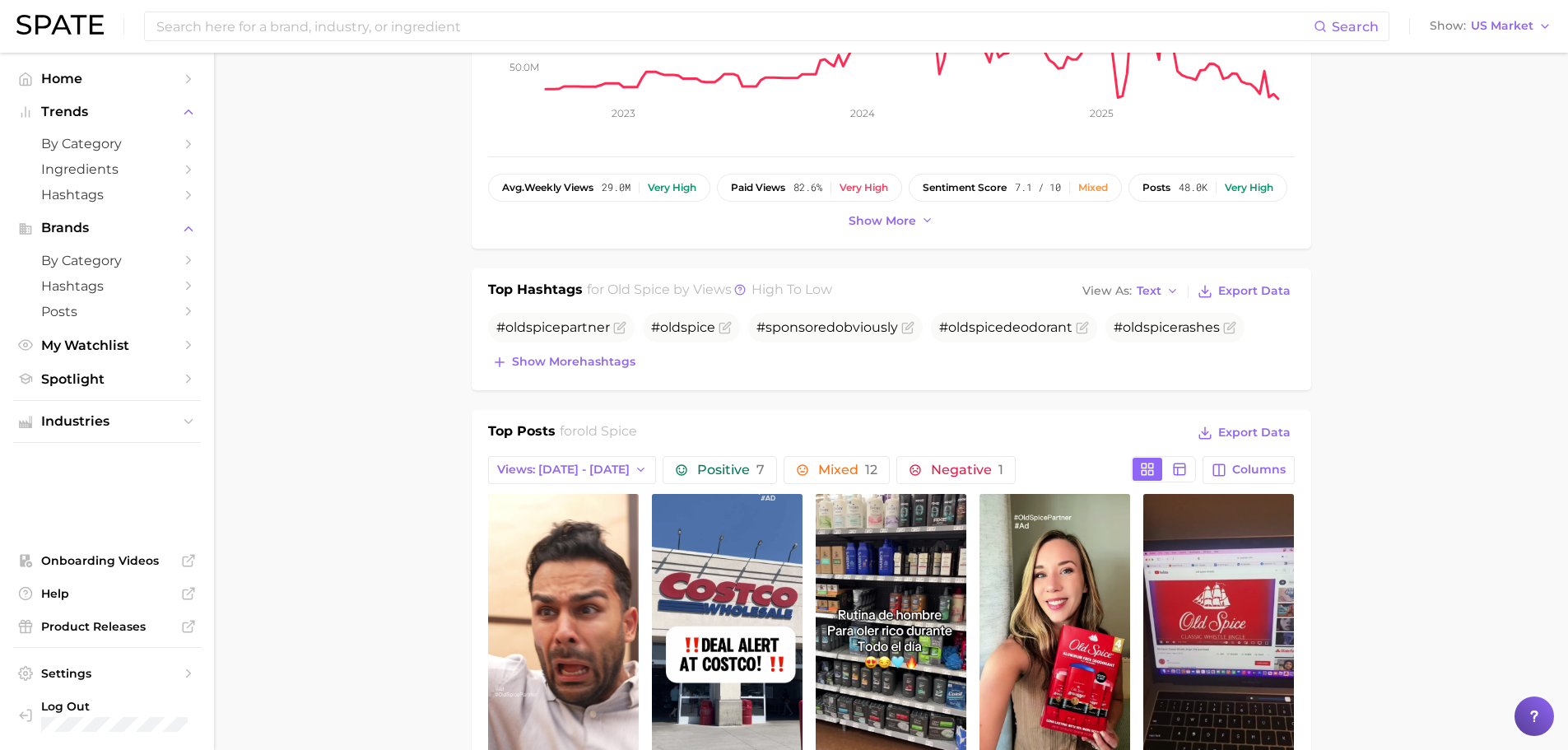
scroll to position [329, 0]
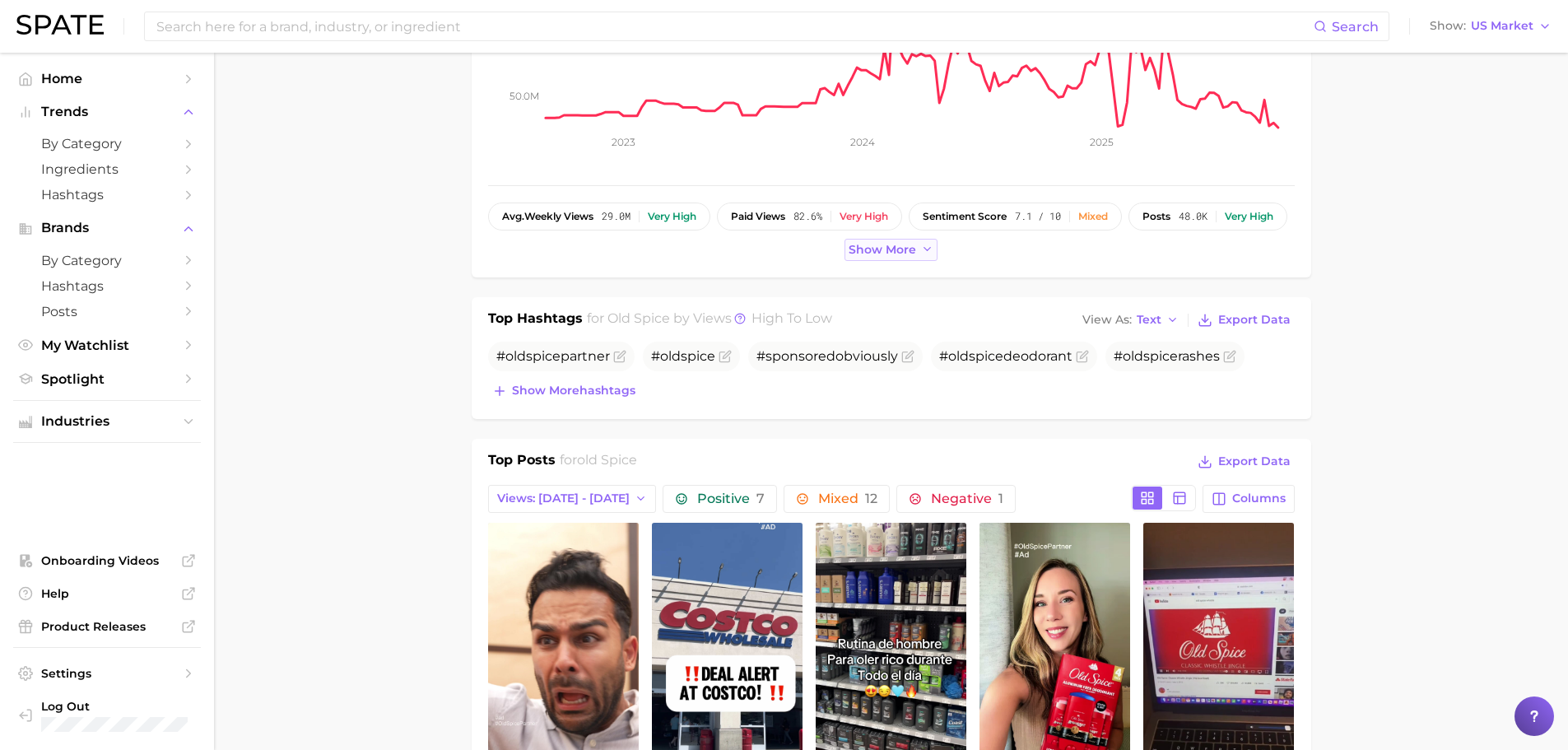
click at [903, 246] on span "Show more" at bounding box center [882, 249] width 67 height 14
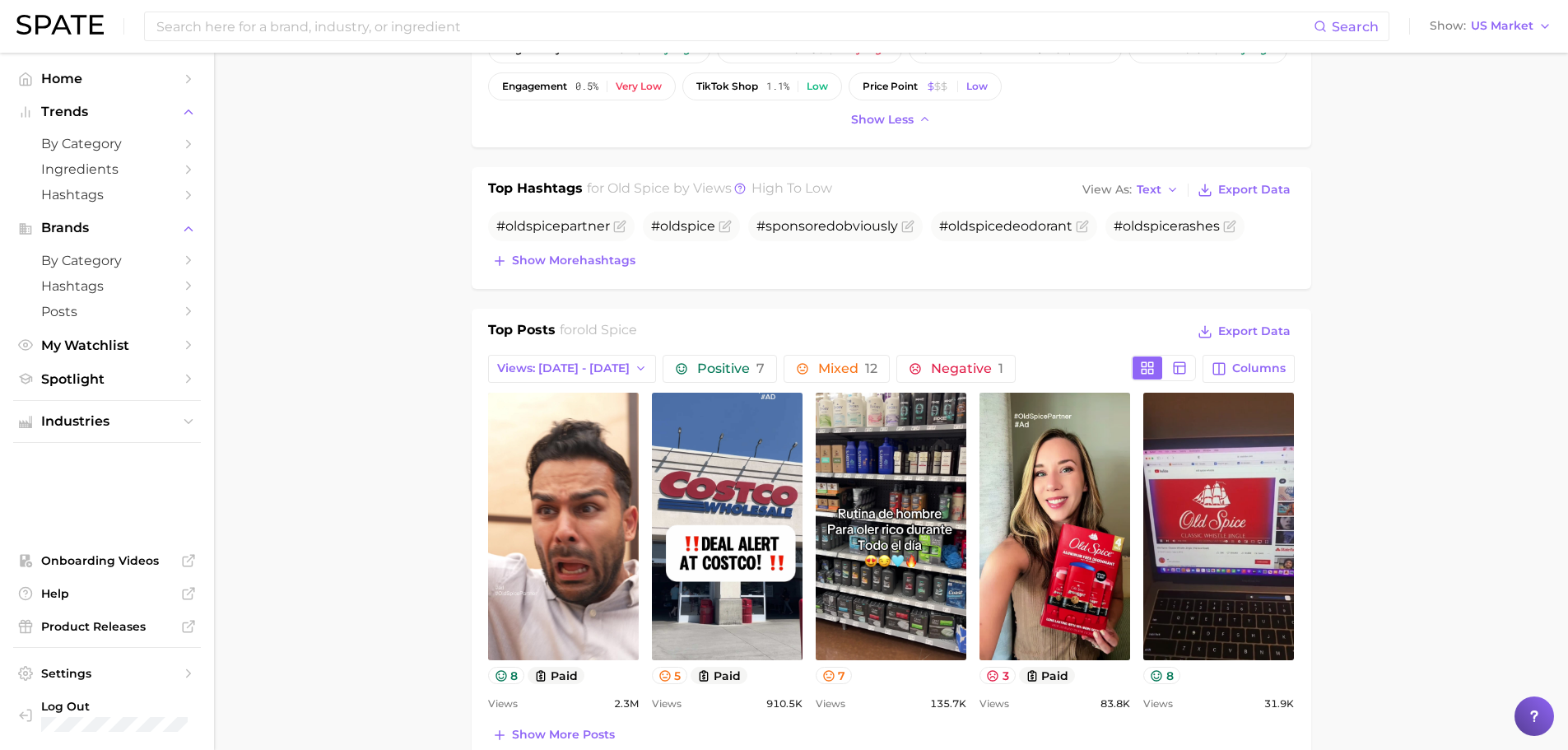
scroll to position [576, 0]
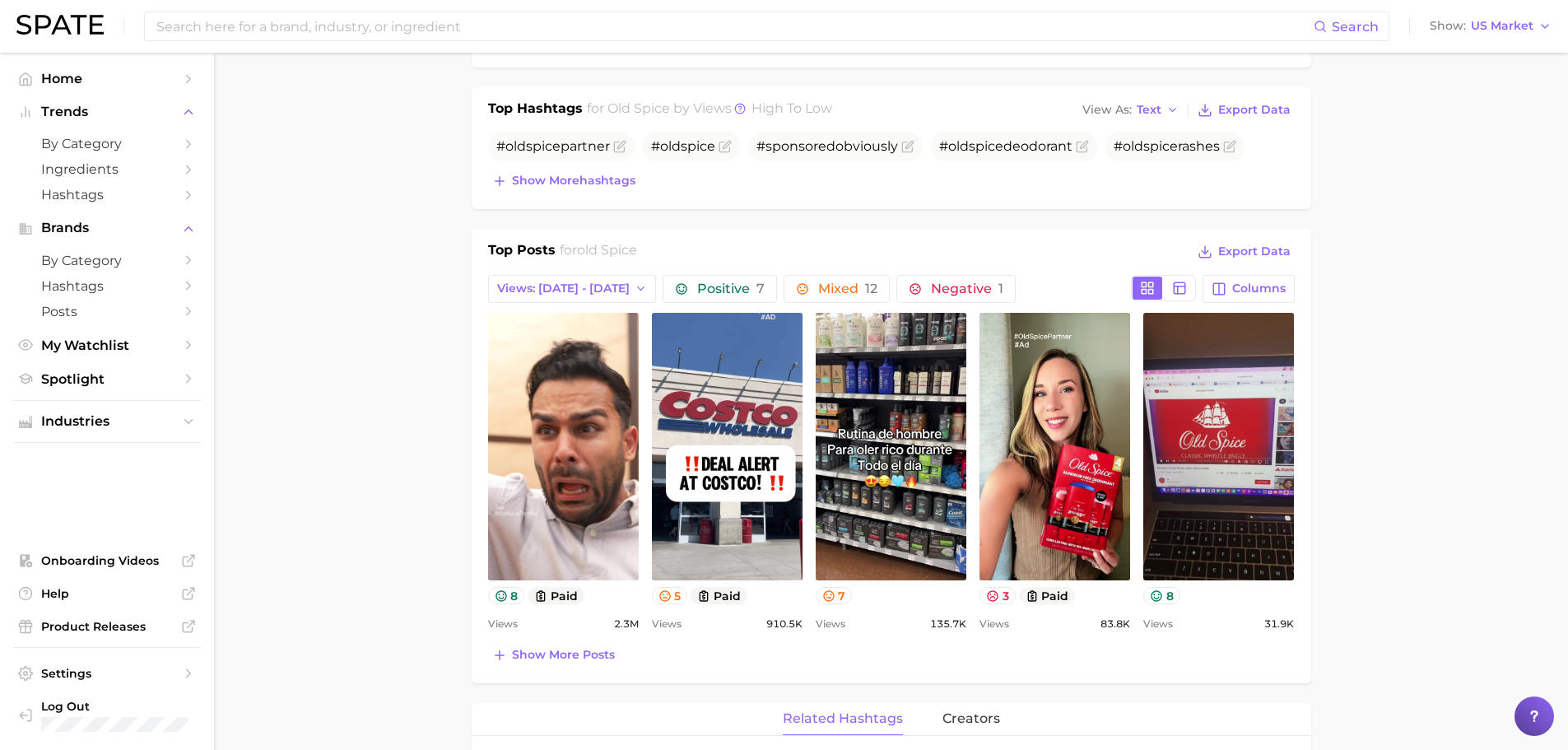
click at [570, 657] on span "Show more posts" at bounding box center [564, 654] width 103 height 14
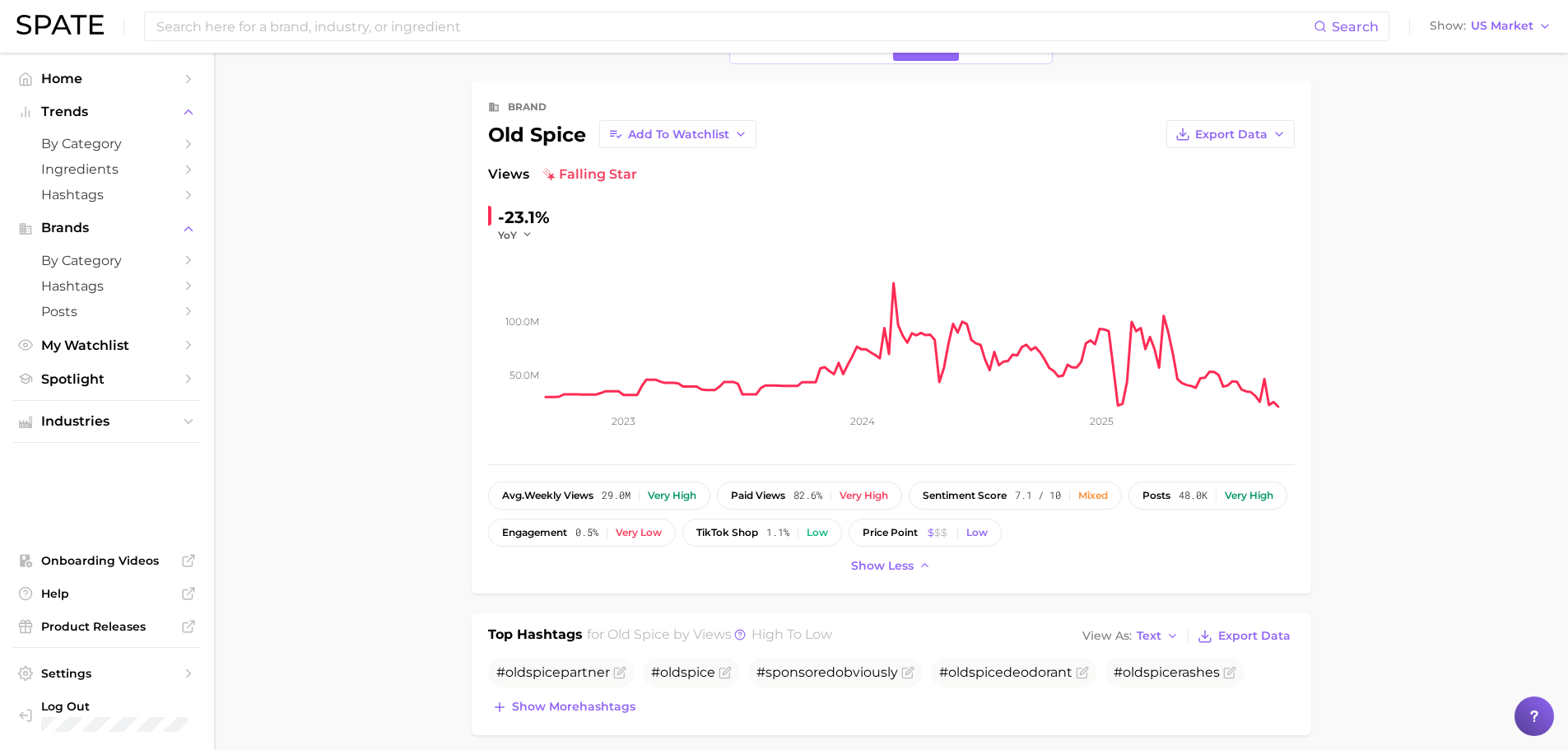
scroll to position [164, 0]
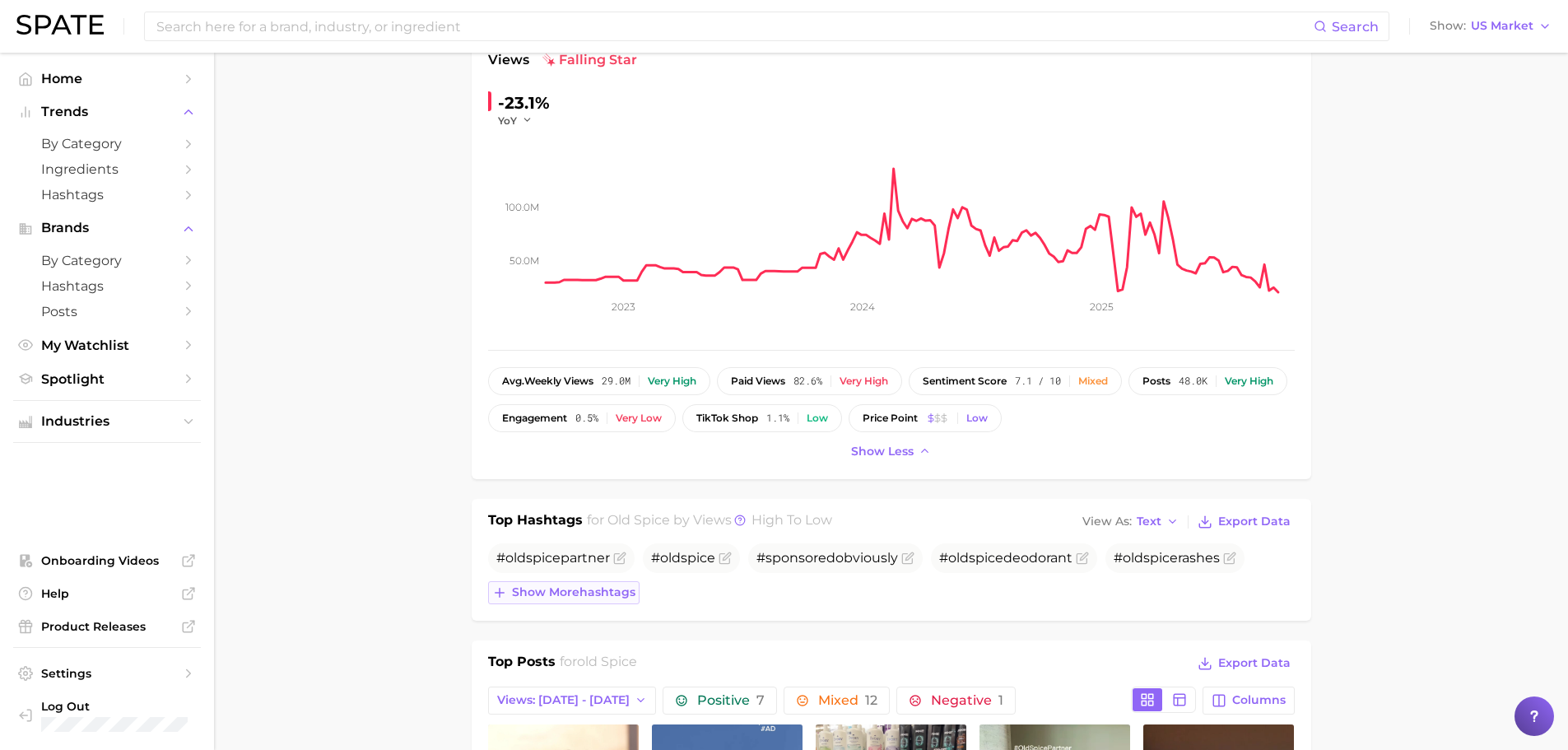
click at [610, 602] on button "Show more hashtags" at bounding box center [564, 592] width 151 height 23
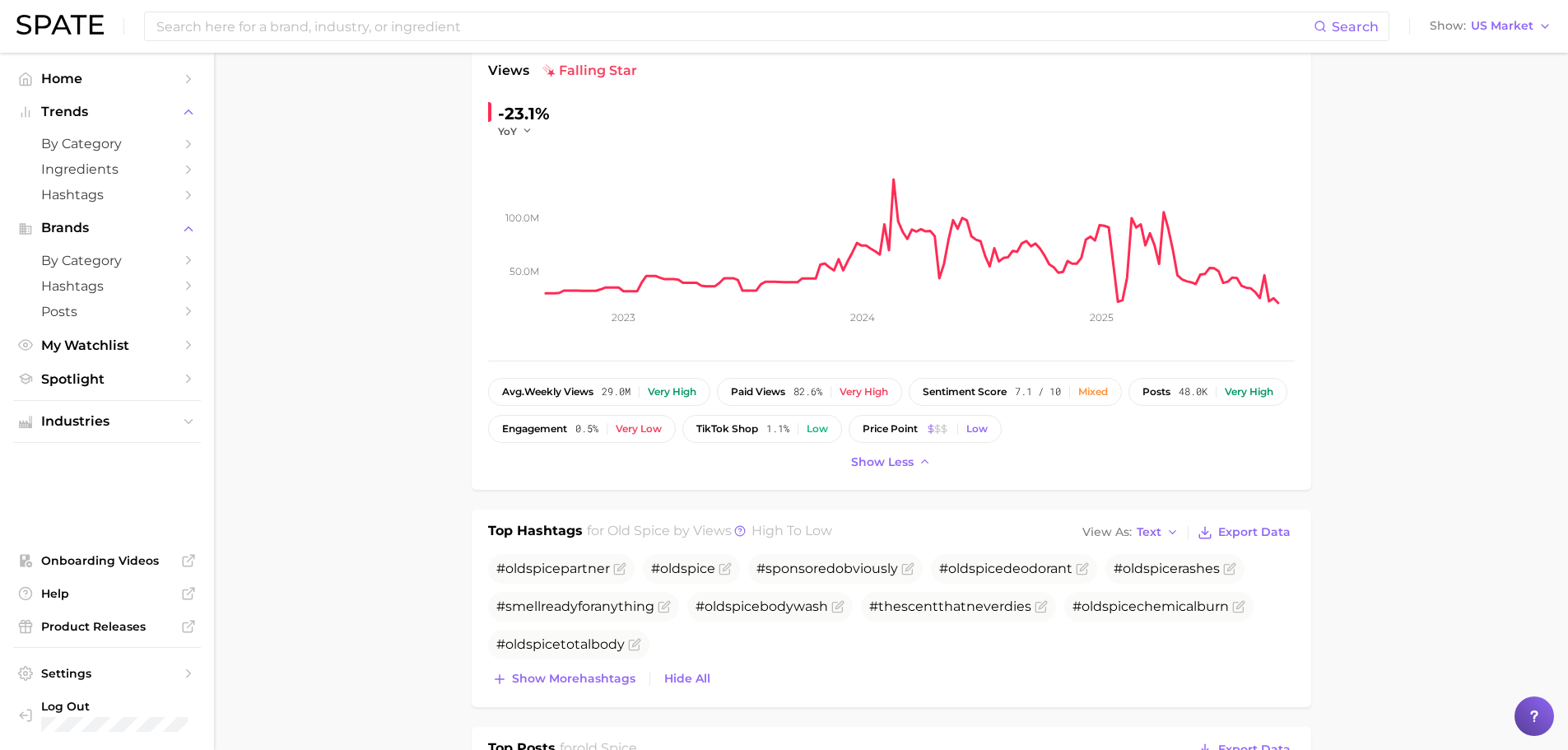
scroll to position [0, 0]
